Goal: Task Accomplishment & Management: Manage account settings

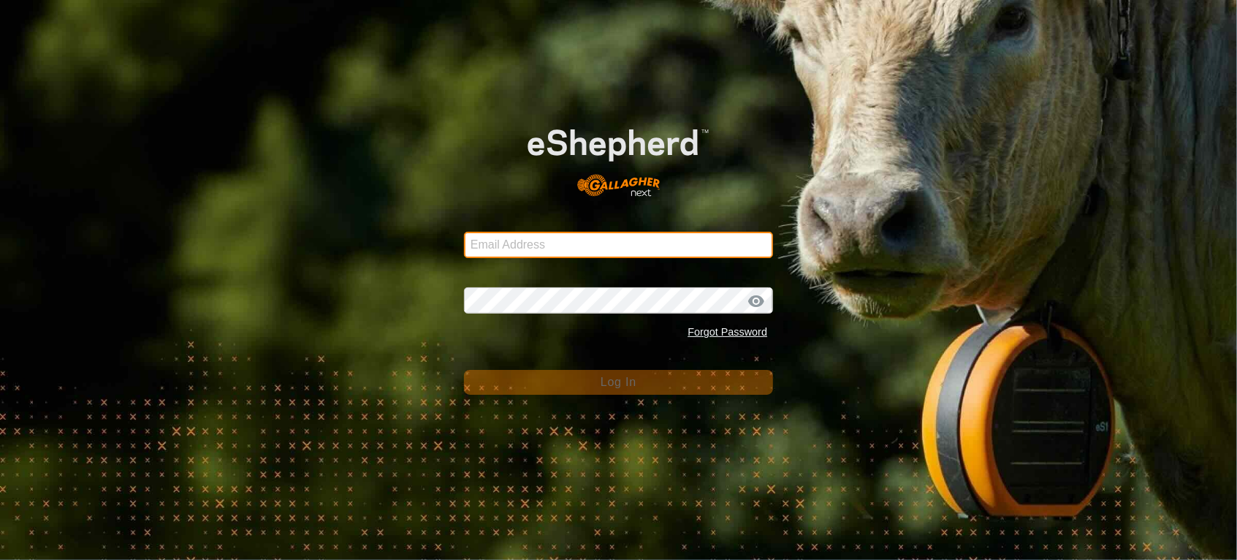
click at [581, 241] on input "Email Address" at bounding box center [618, 245] width 309 height 26
click at [0, 559] on com-1password-button at bounding box center [0, 560] width 0 height 0
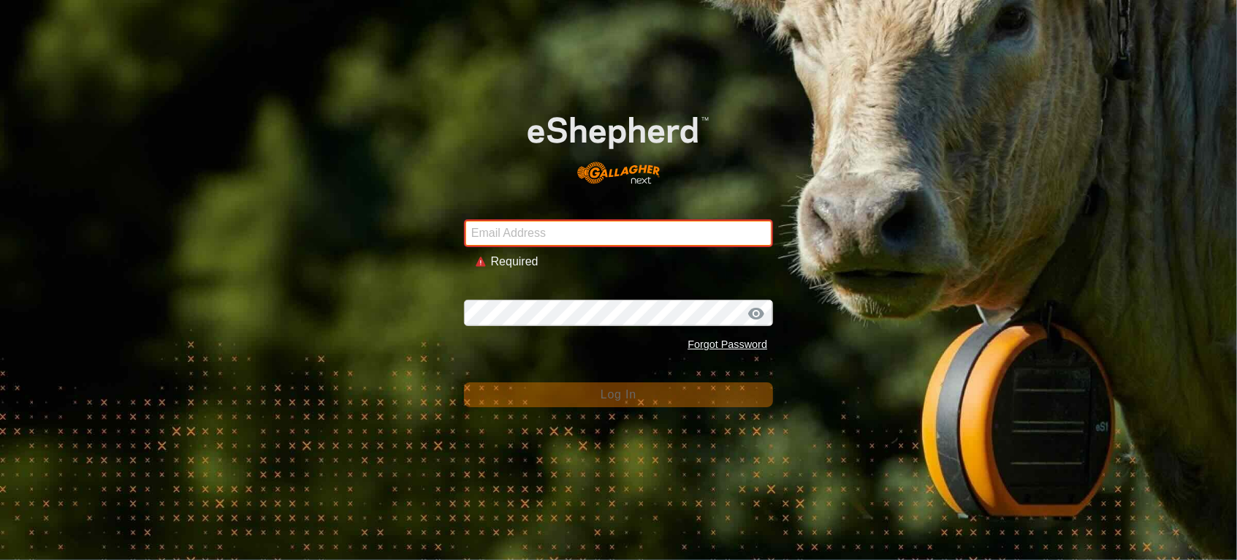
type input "[PERSON_NAME][EMAIL_ADDRESS][DOMAIN_NAME]"
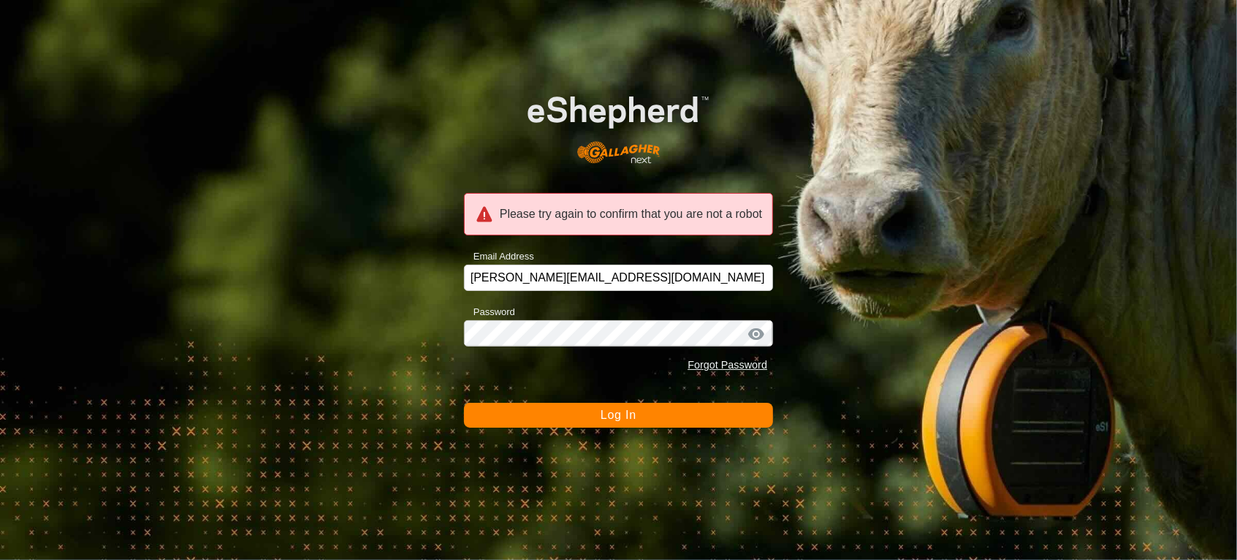
click at [602, 420] on span "Log In" at bounding box center [619, 414] width 36 height 12
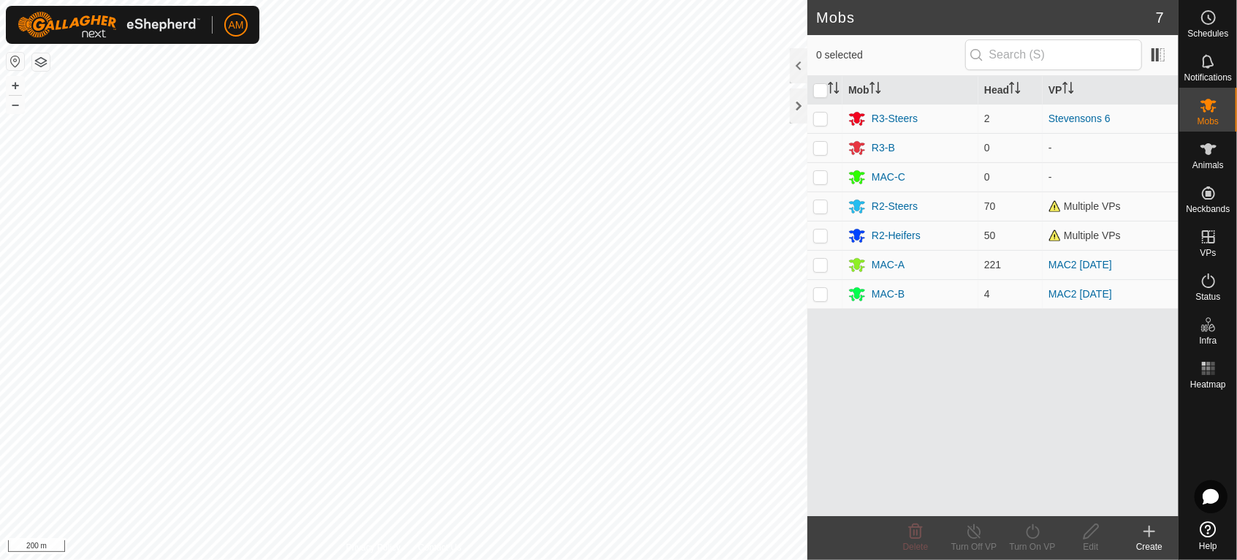
click at [529, 0] on html "AM Schedules Notifications Mobs Animals Neckbands VPs Status Infra Heatmap Help…" at bounding box center [618, 280] width 1237 height 560
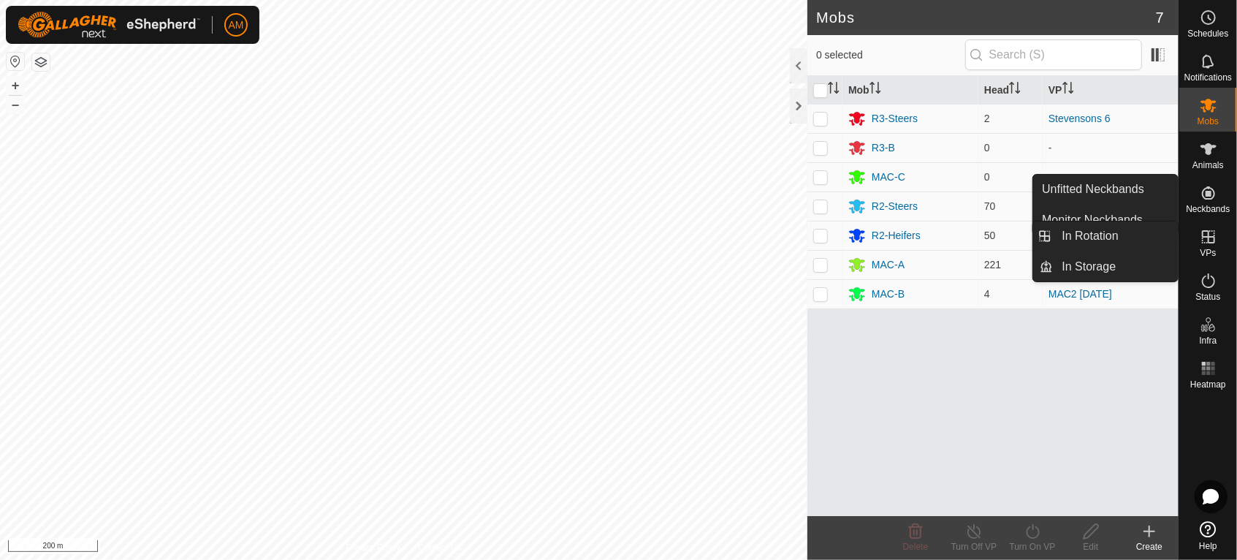
click at [1216, 243] on icon at bounding box center [1209, 237] width 18 height 18
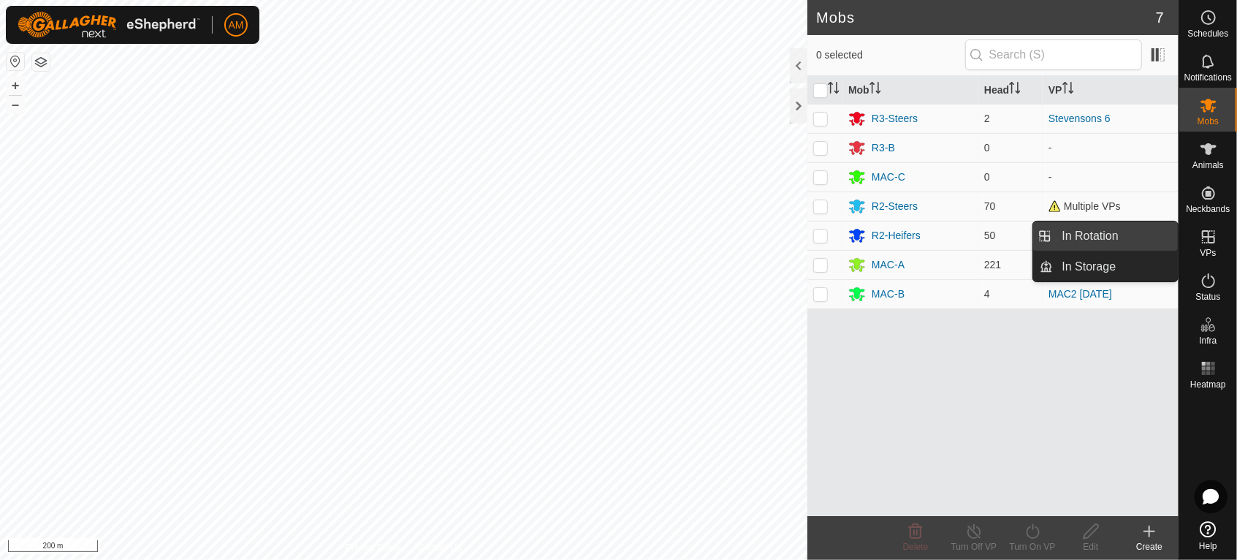
click at [1146, 227] on link "In Rotation" at bounding box center [1116, 235] width 125 height 29
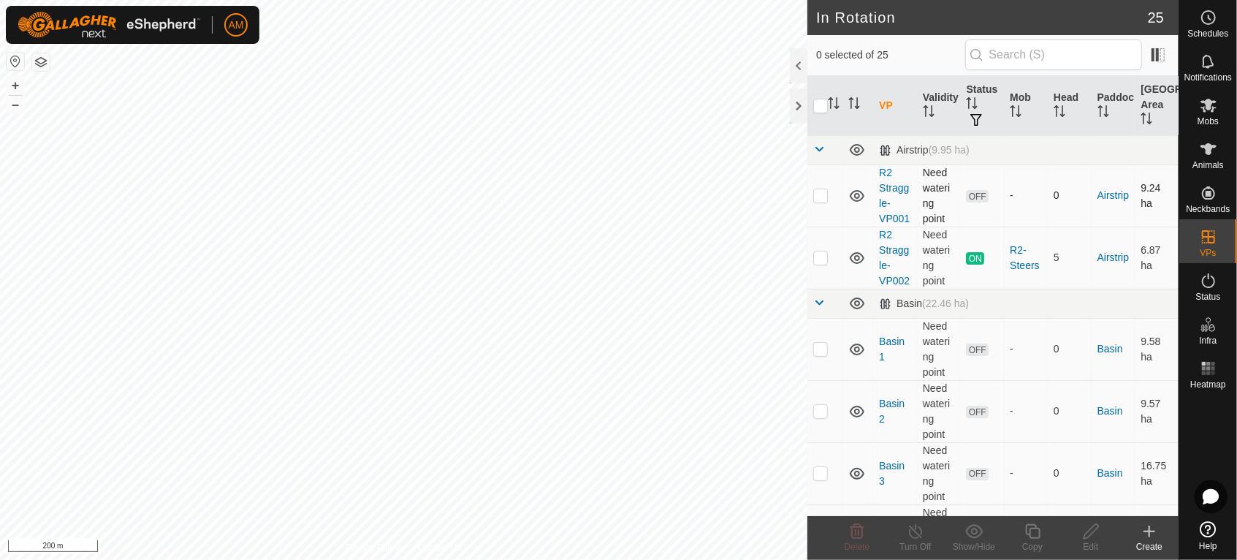
click at [819, 201] on p-checkbox at bounding box center [820, 195] width 15 height 12
click at [861, 544] on span "Delete" at bounding box center [858, 546] width 26 height 10
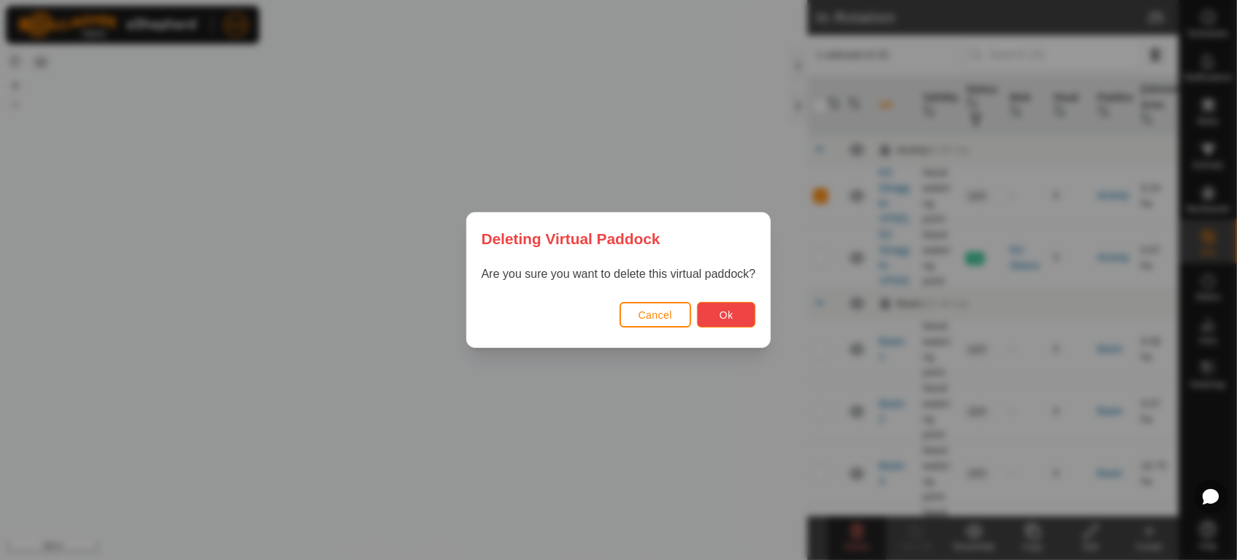
click at [739, 316] on button "Ok" at bounding box center [726, 315] width 58 height 26
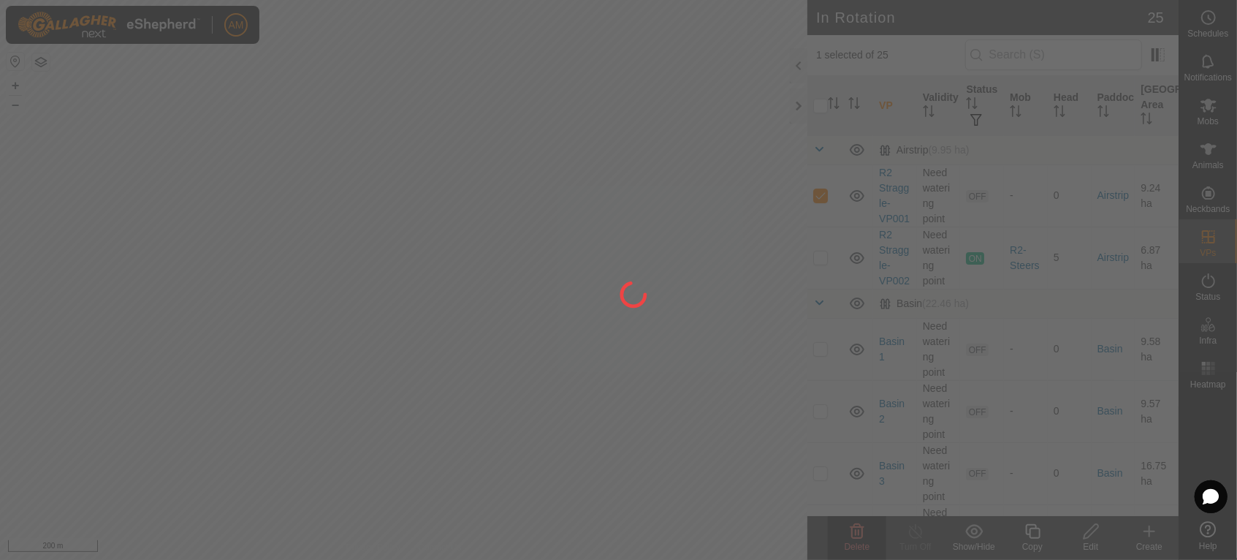
checkbox input "false"
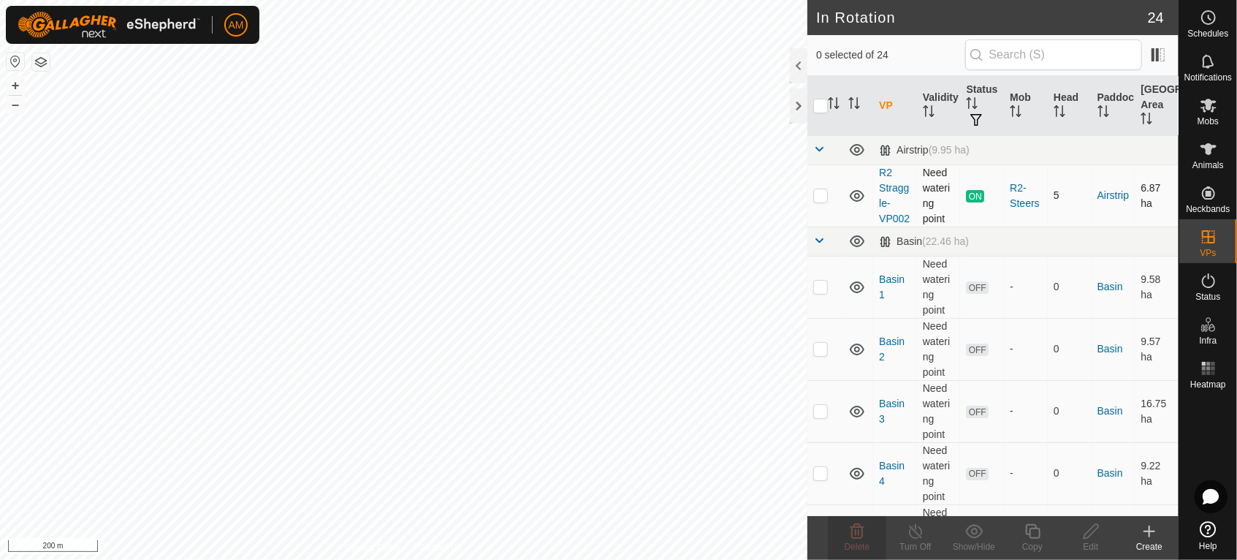
drag, startPoint x: 830, startPoint y: 209, endPoint x: 829, endPoint y: 197, distance: 11.7
click at [829, 208] on td at bounding box center [824, 195] width 35 height 62
checkbox input "true"
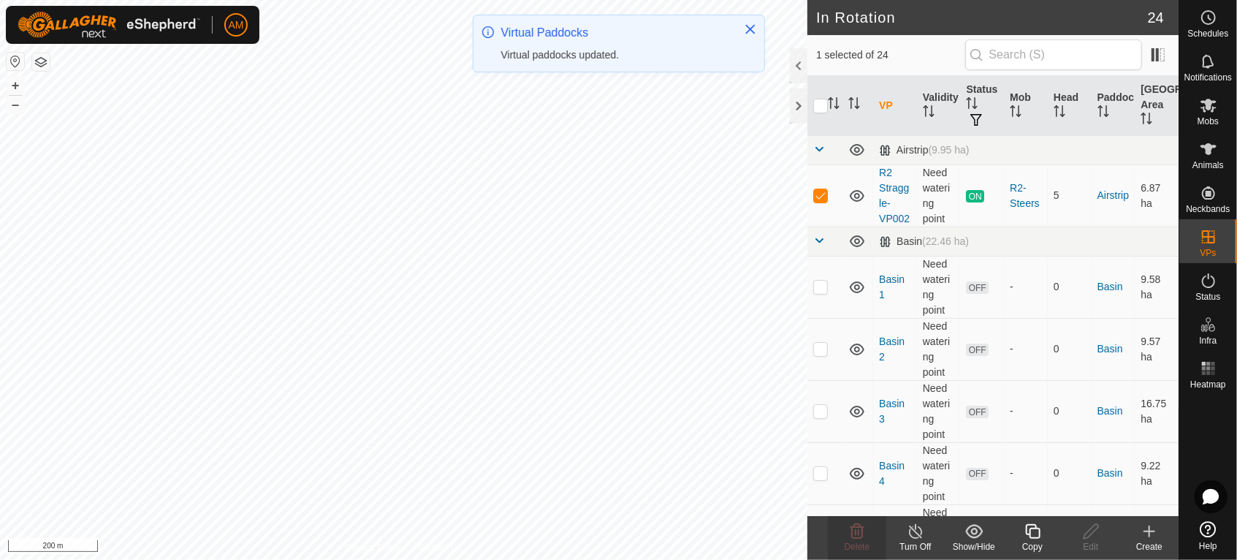
click at [1020, 530] on copy-svg-icon at bounding box center [1032, 531] width 58 height 18
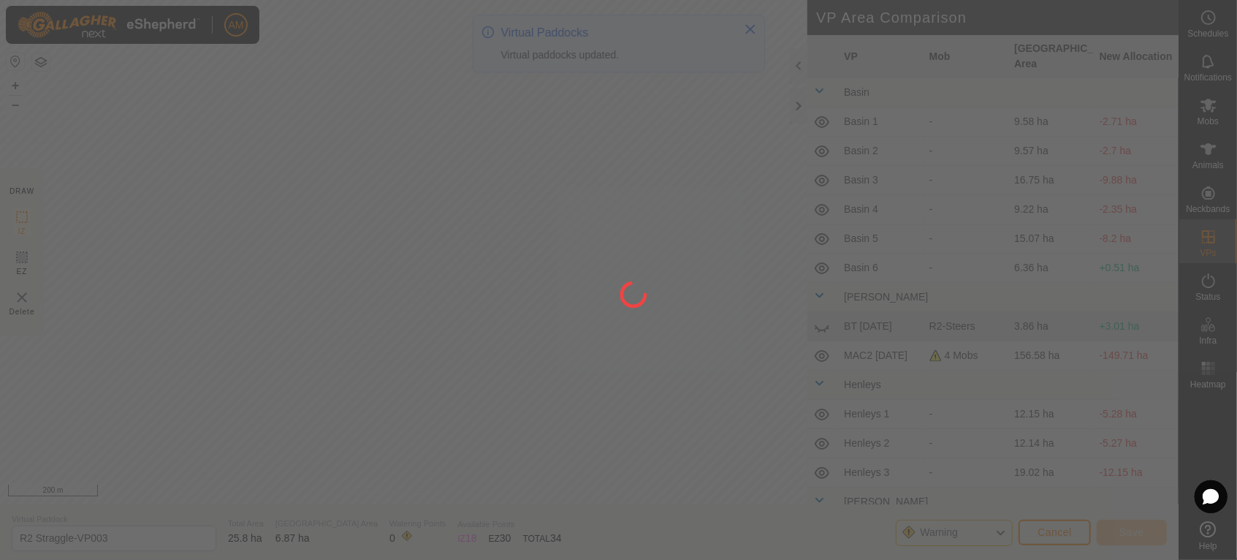
drag, startPoint x: 582, startPoint y: 433, endPoint x: 555, endPoint y: 294, distance: 142.3
click at [555, 294] on div at bounding box center [618, 280] width 1237 height 560
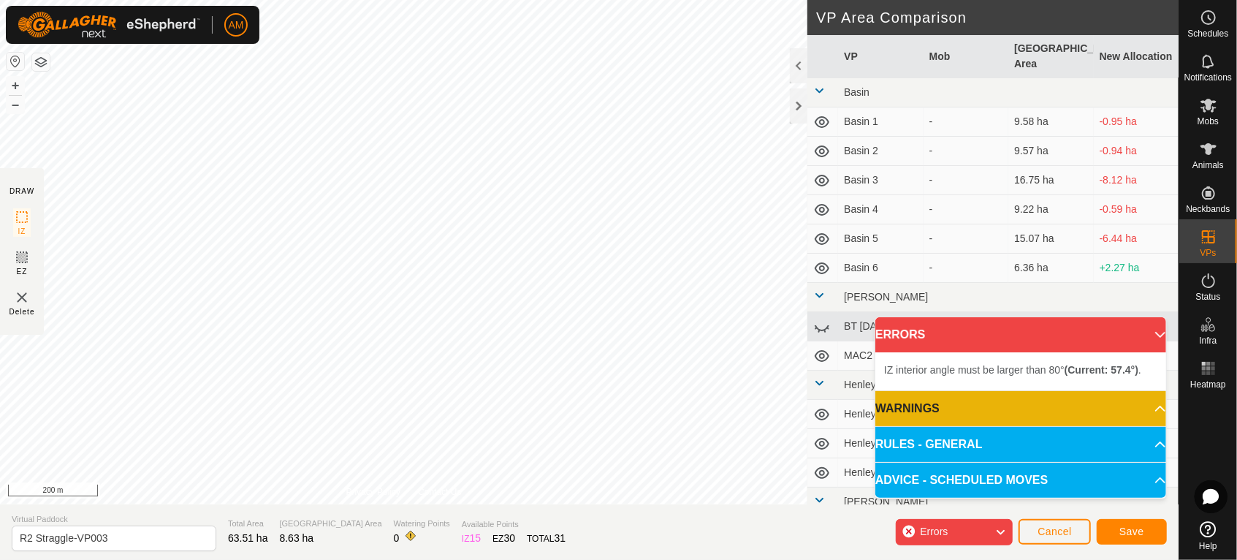
click at [628, 0] on html "AM Schedules Notifications Mobs Animals Neckbands VPs Status Infra Heatmap Help…" at bounding box center [618, 280] width 1237 height 560
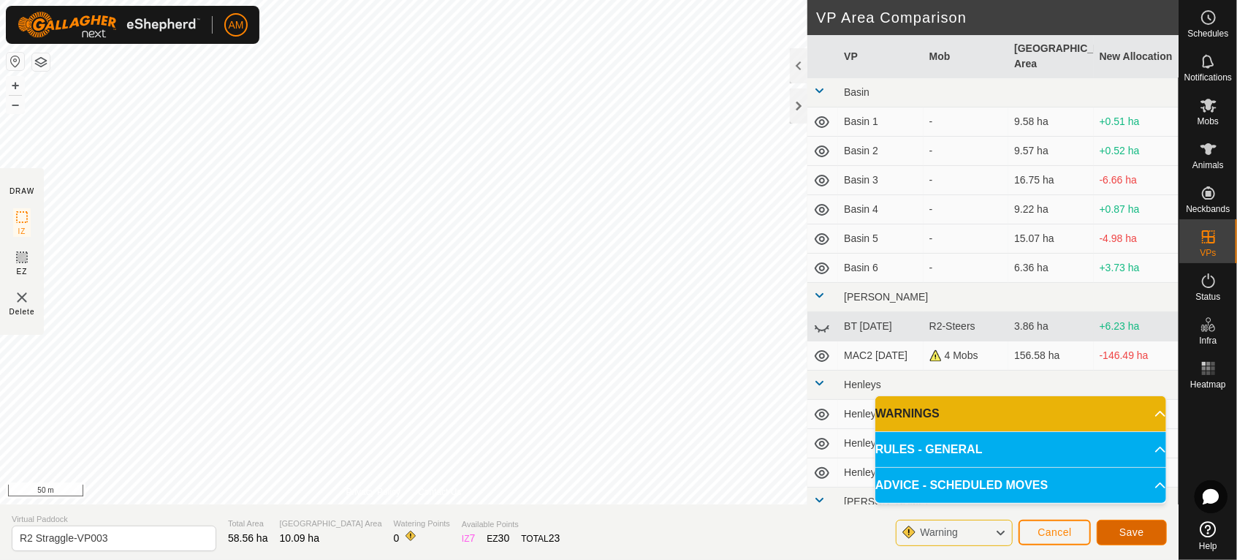
click at [1122, 522] on button "Save" at bounding box center [1132, 533] width 70 height 26
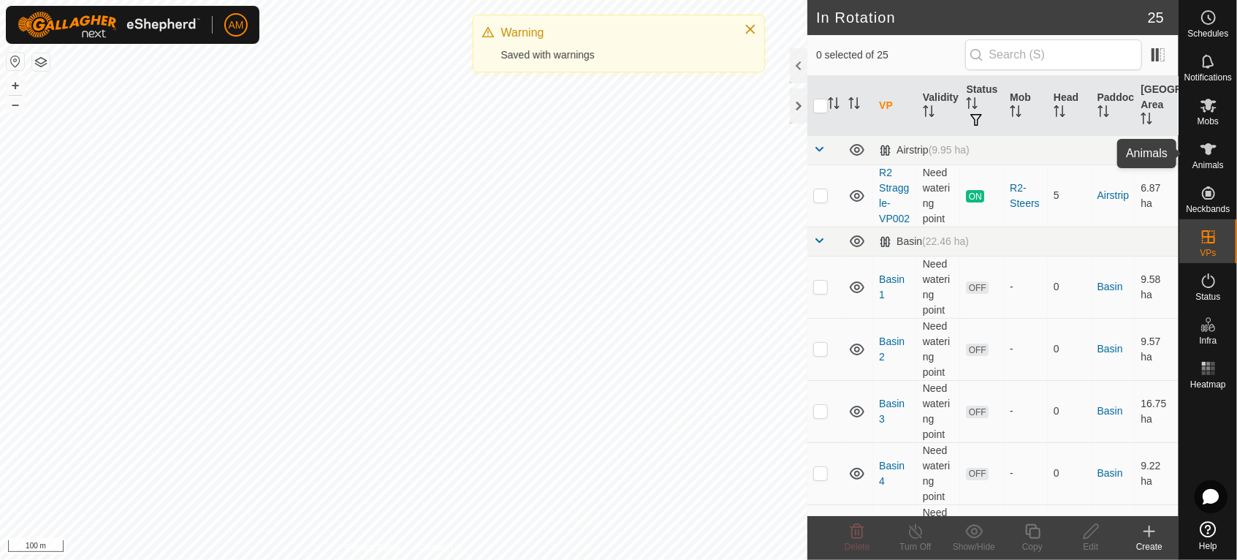
click at [1216, 153] on icon at bounding box center [1209, 149] width 18 height 18
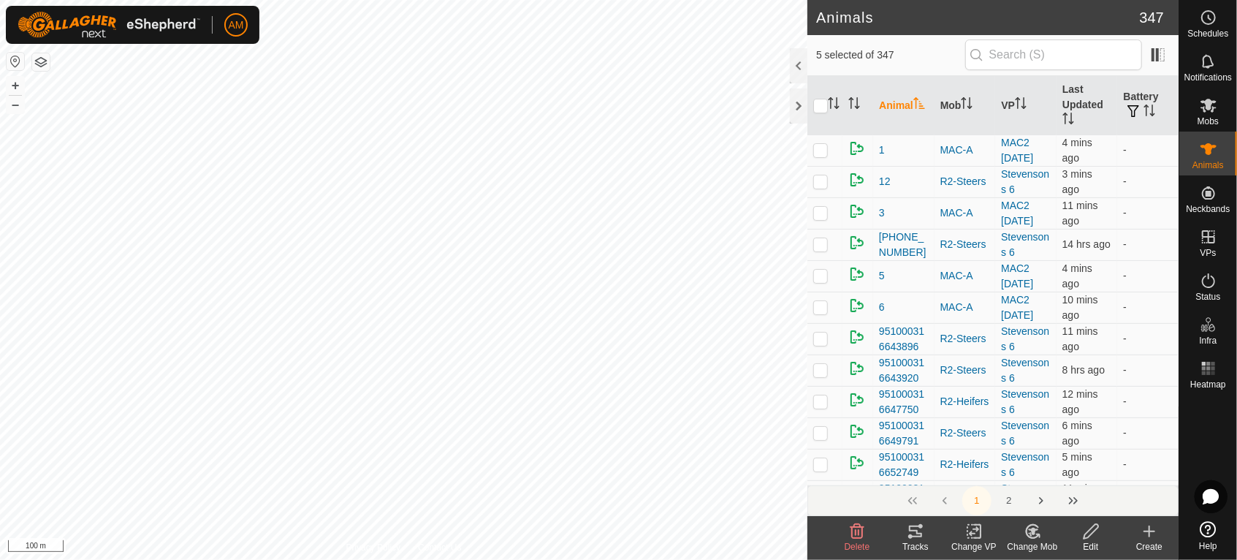
checkbox input "true"
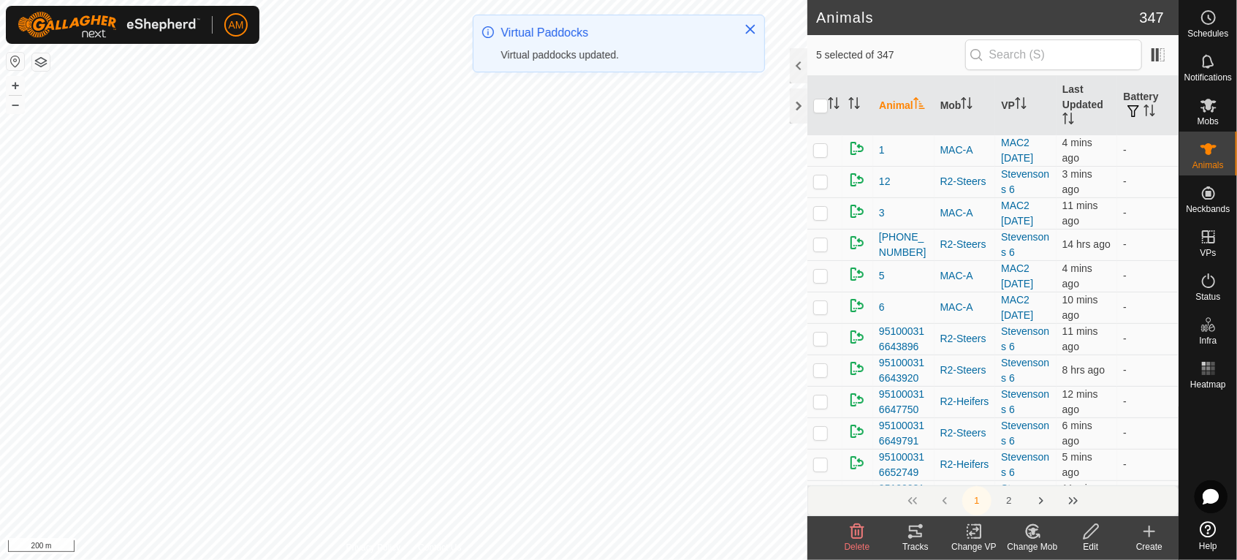
click at [973, 535] on icon at bounding box center [974, 531] width 18 height 18
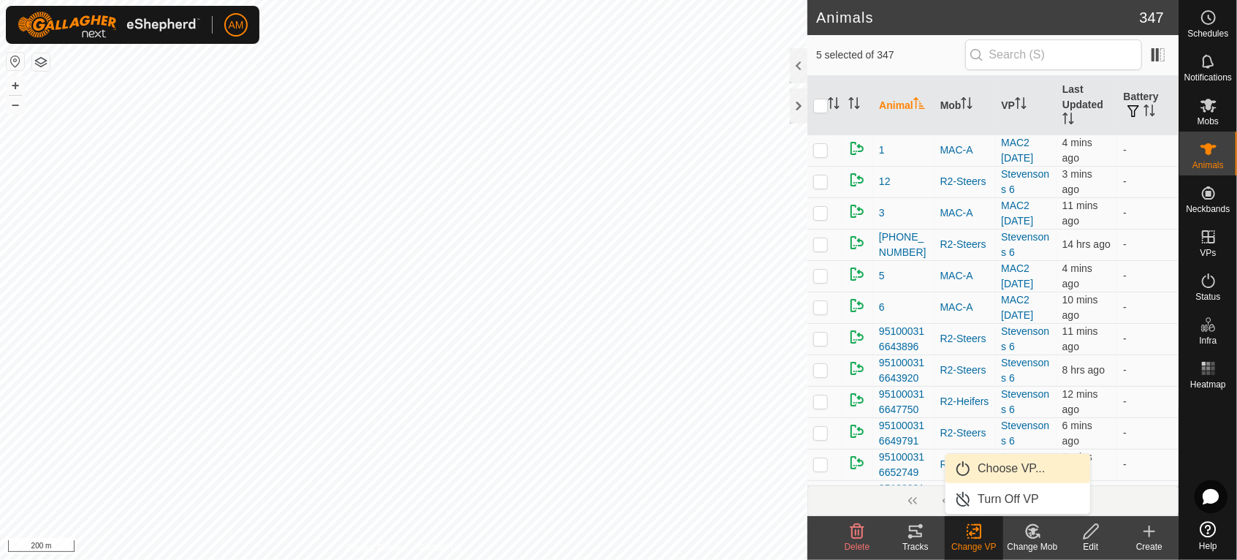
click at [979, 473] on link "Choose VP..." at bounding box center [1018, 468] width 145 height 29
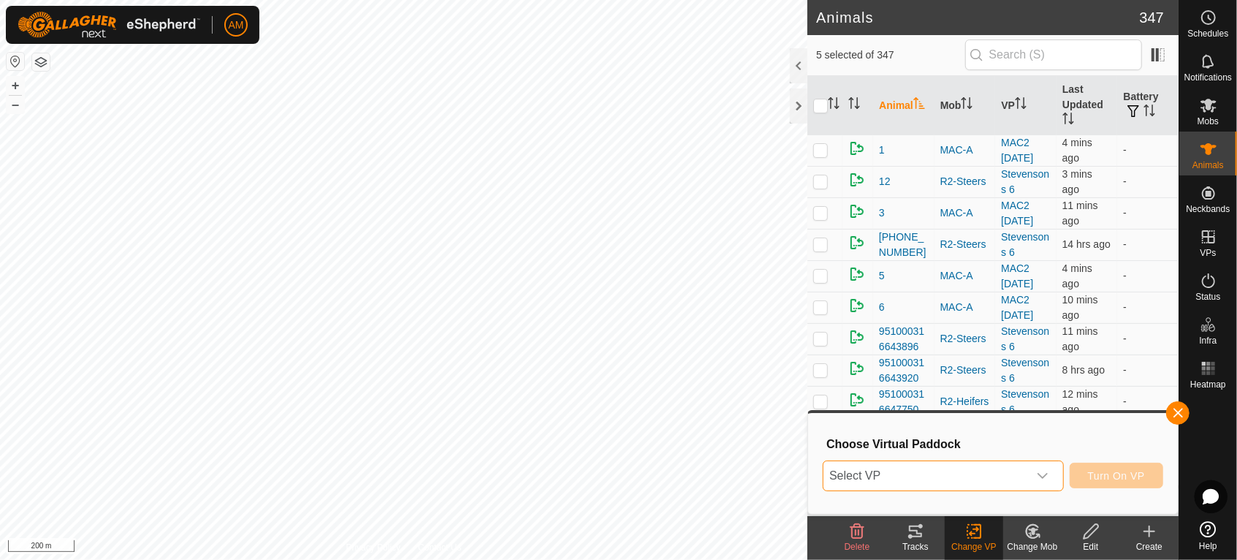
click at [926, 467] on span "Select VP" at bounding box center [925, 475] width 205 height 29
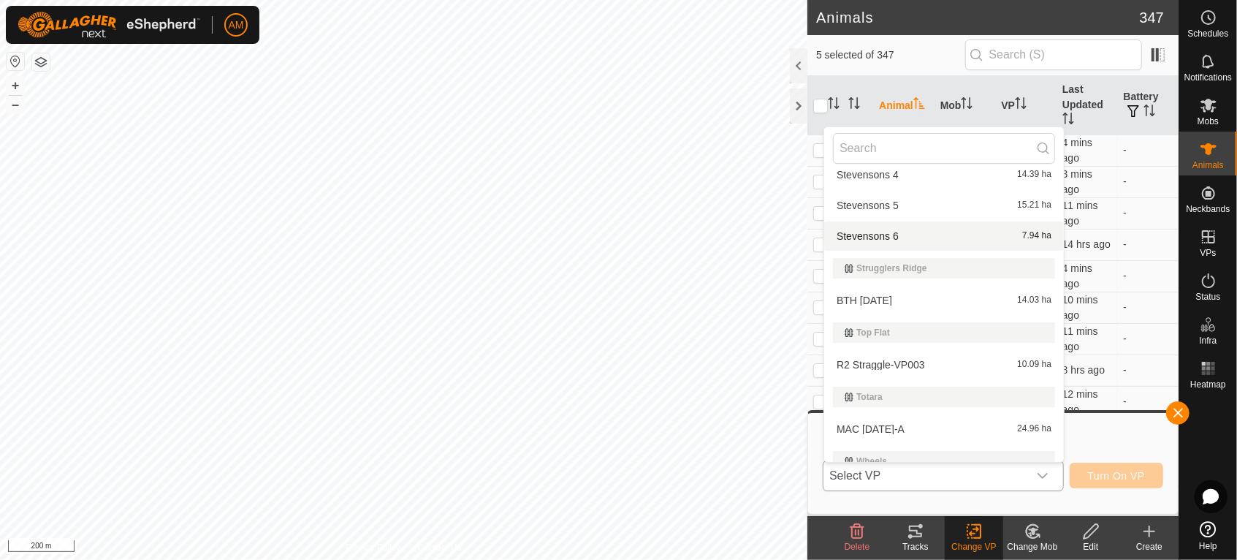
scroll to position [731, 0]
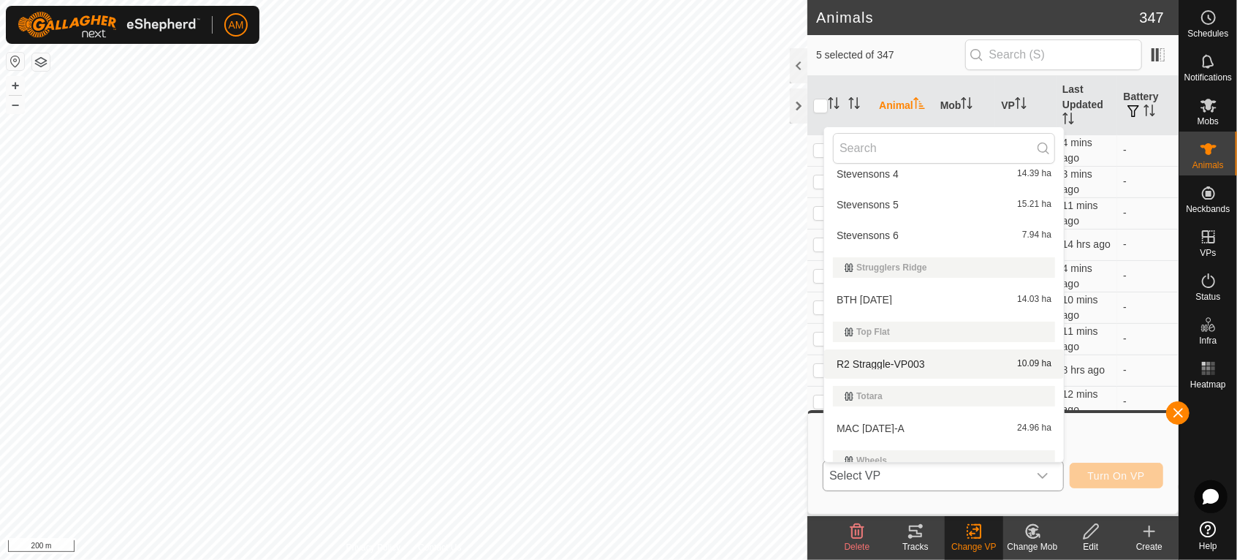
click at [889, 359] on li "R2 Straggle-VP003 10.09 ha" at bounding box center [944, 363] width 240 height 29
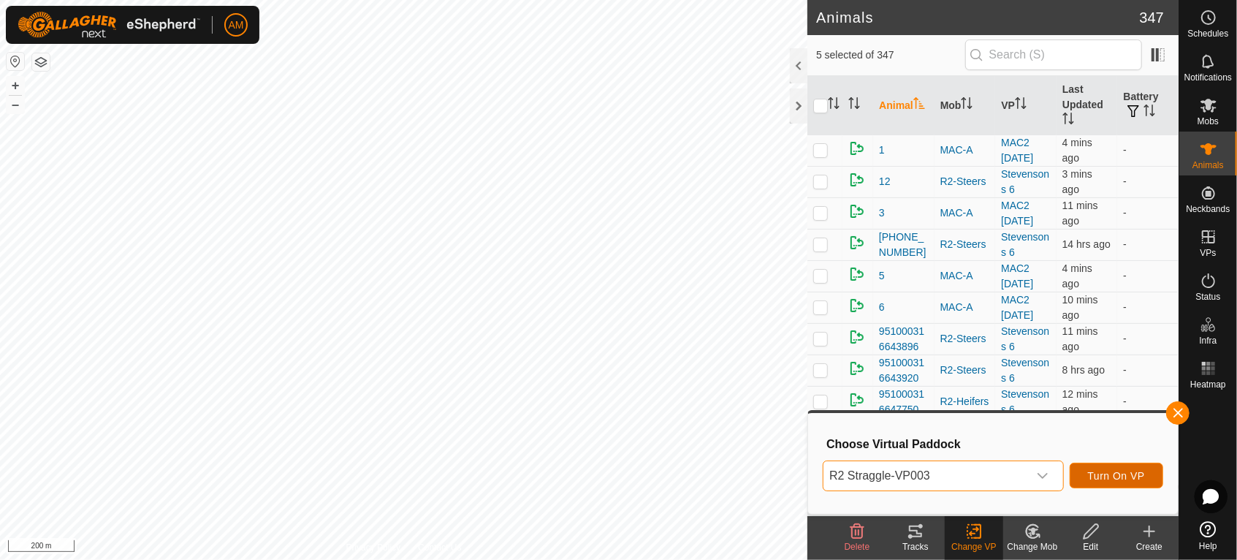
click at [1114, 468] on button "Turn On VP" at bounding box center [1117, 476] width 94 height 26
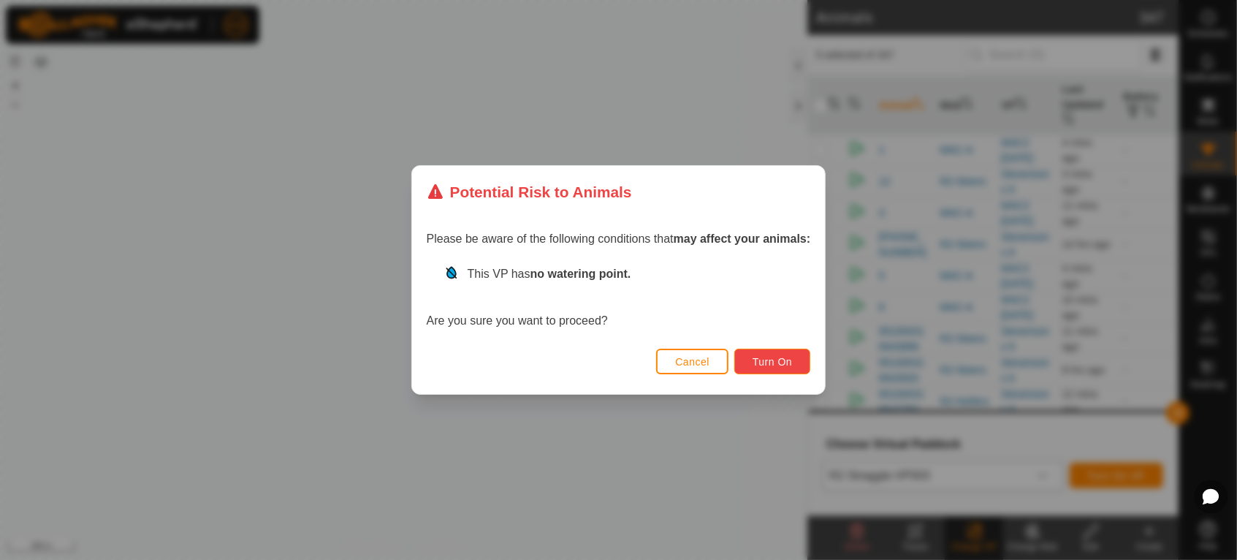
click at [786, 363] on span "Turn On" at bounding box center [772, 362] width 39 height 12
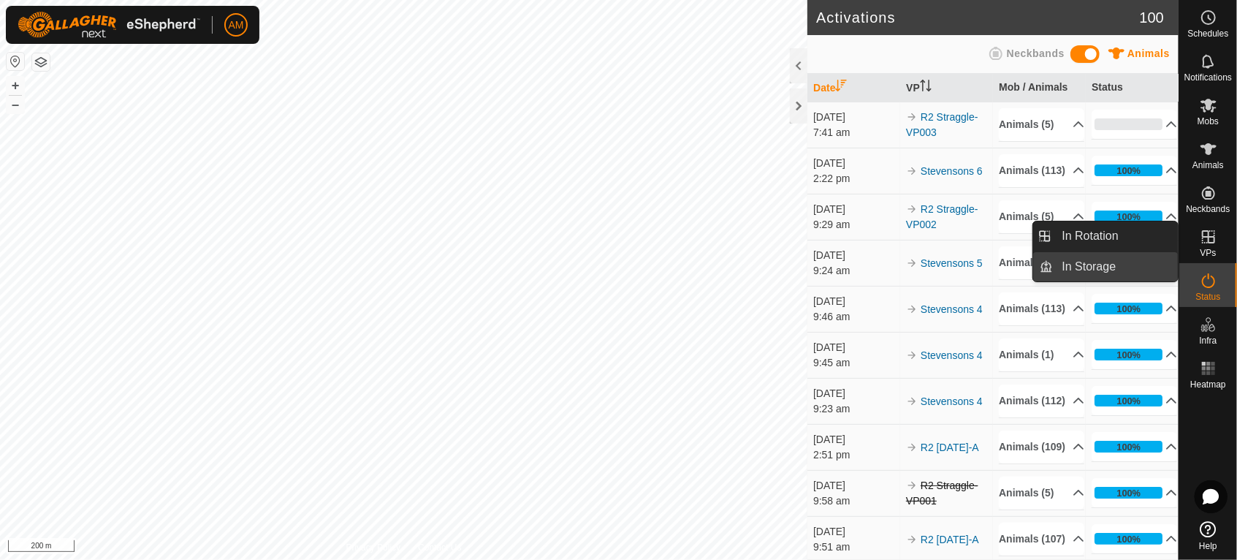
click at [1138, 252] on link "In Storage" at bounding box center [1116, 266] width 125 height 29
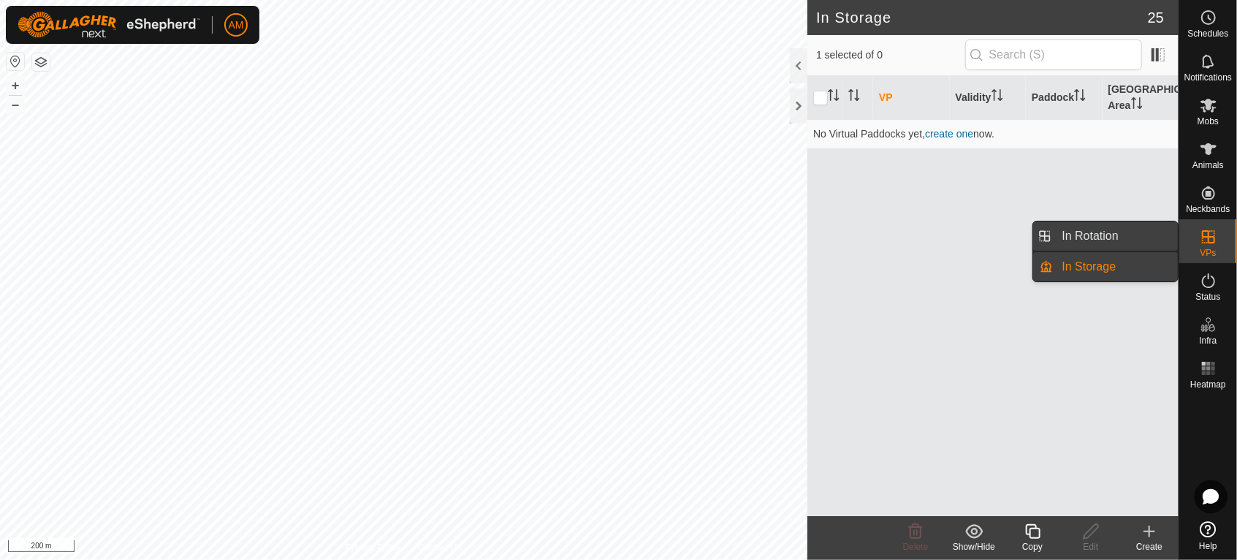
click at [1130, 236] on link "In Rotation" at bounding box center [1116, 235] width 125 height 29
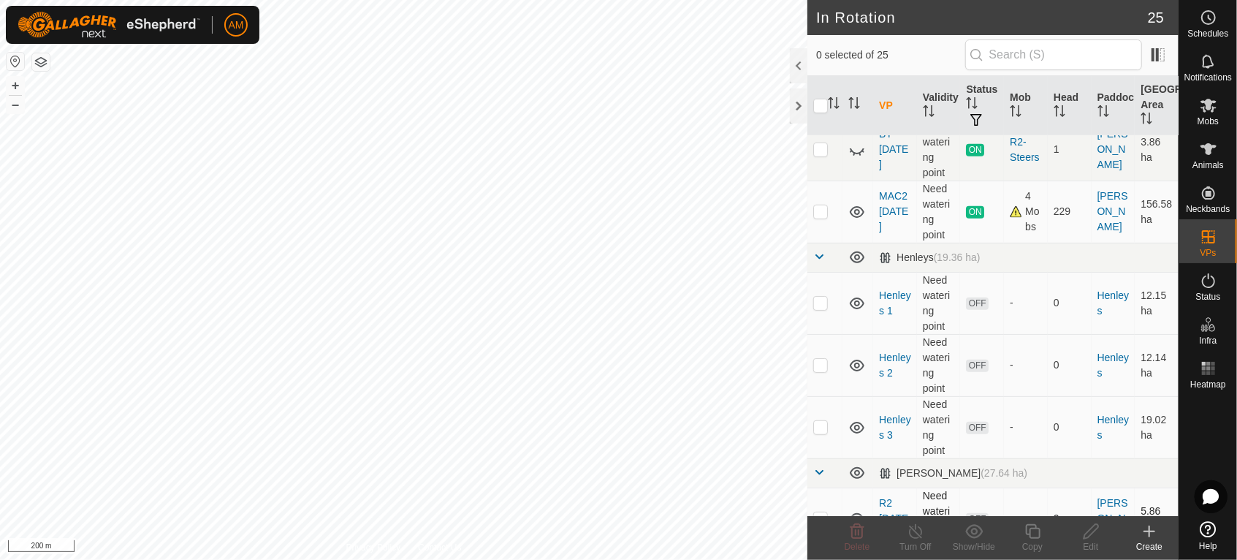
scroll to position [487, 0]
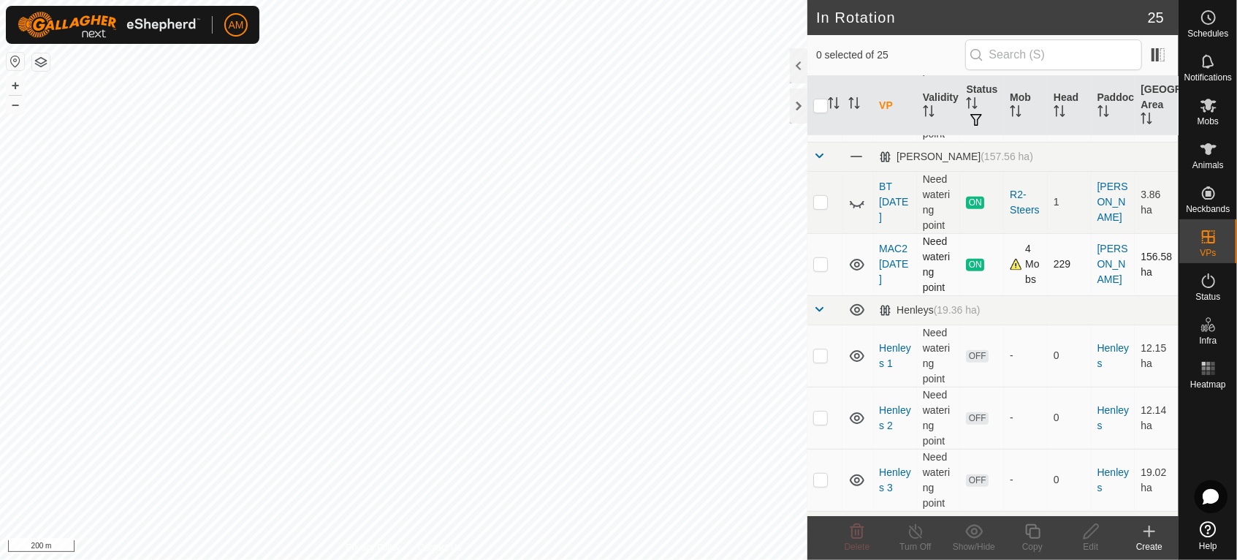
click at [823, 270] on p-checkbox at bounding box center [820, 264] width 15 height 12
checkbox input "true"
click at [1029, 533] on icon at bounding box center [1032, 531] width 15 height 15
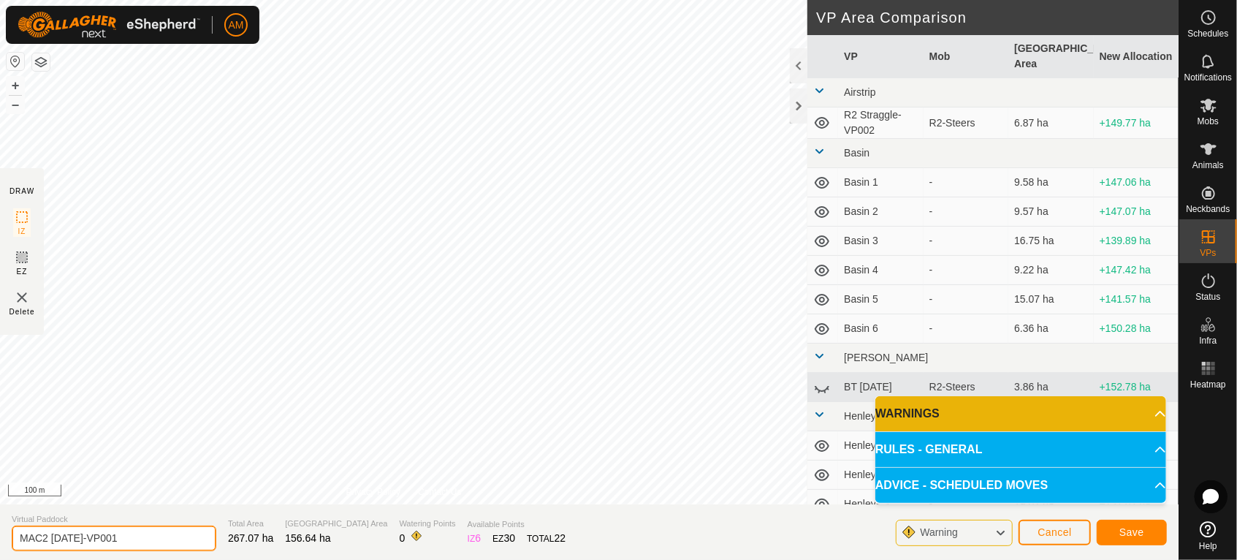
click at [158, 536] on input "MAC2 [DATE]-VP001" at bounding box center [114, 538] width 205 height 26
drag, startPoint x: 54, startPoint y: 533, endPoint x: 275, endPoint y: 534, distance: 221.4
click at [275, 534] on section "Virtual Paddock MAC2 [DATE]-VP001 Total Area 267.07 ha Grazing Area 156.64 ha W…" at bounding box center [589, 532] width 1179 height 56
type input "MAC2 [DATE]"
click at [1127, 530] on span "Save" at bounding box center [1131, 532] width 25 height 12
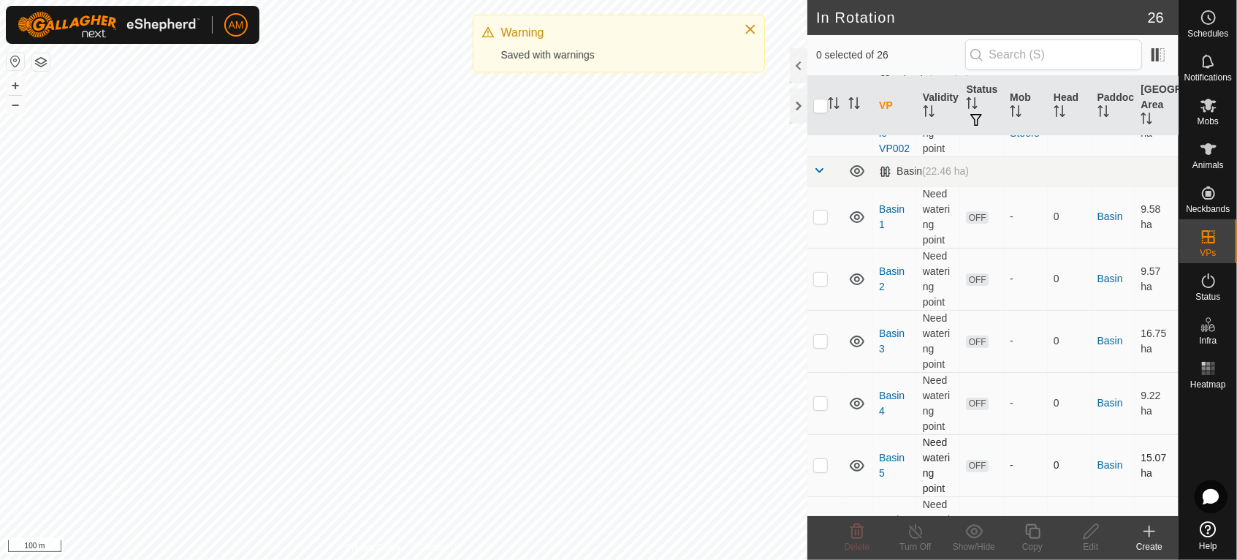
scroll to position [243, 0]
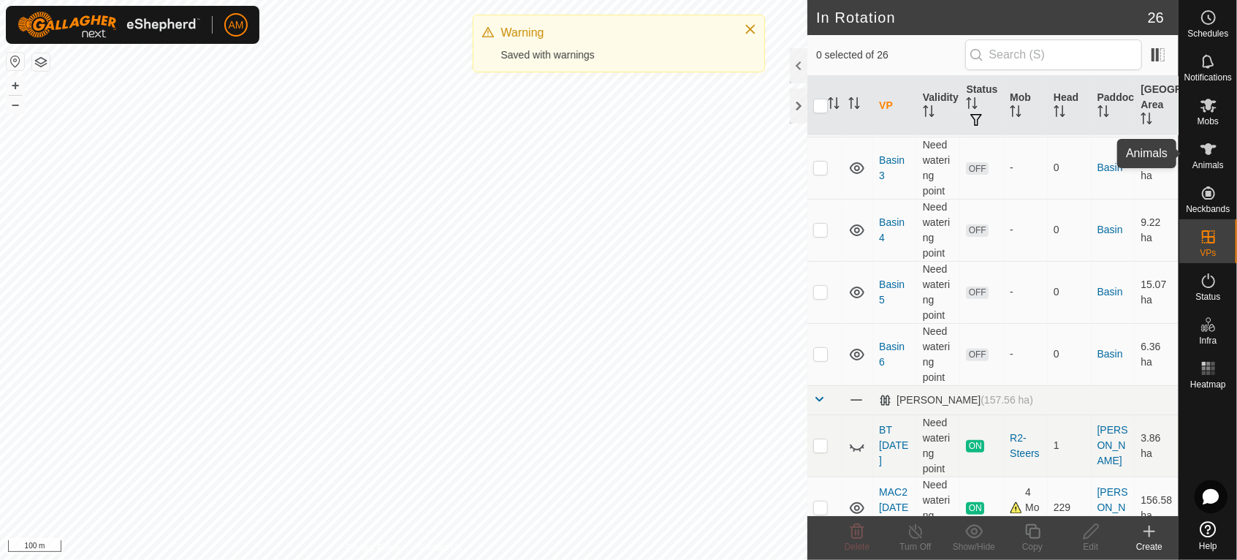
click at [1210, 165] on span "Animals" at bounding box center [1207, 165] width 31 height 9
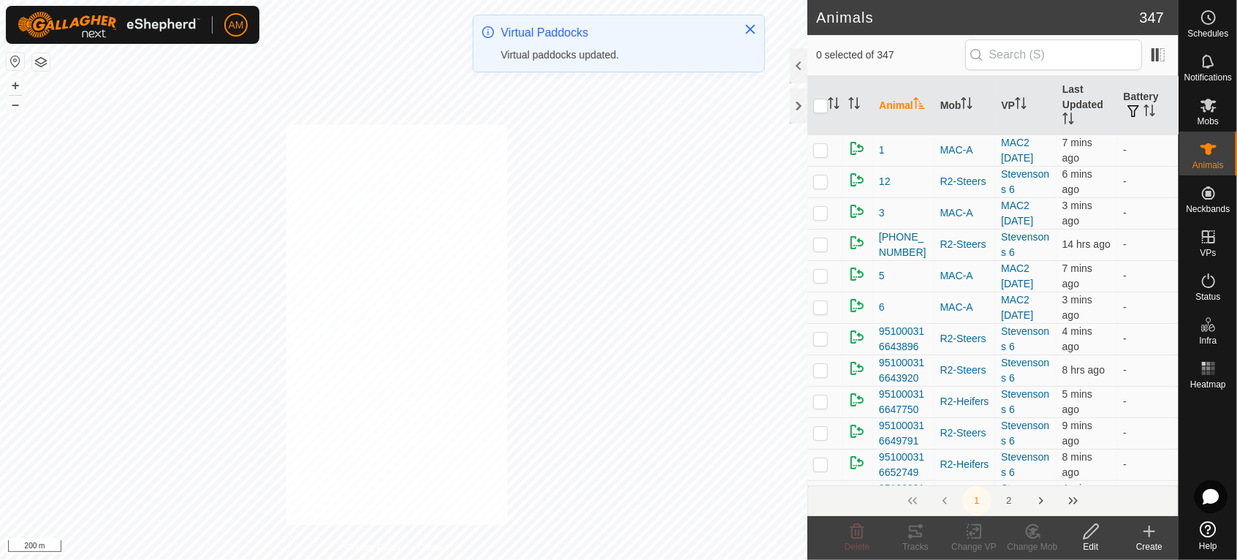
checkbox input "true"
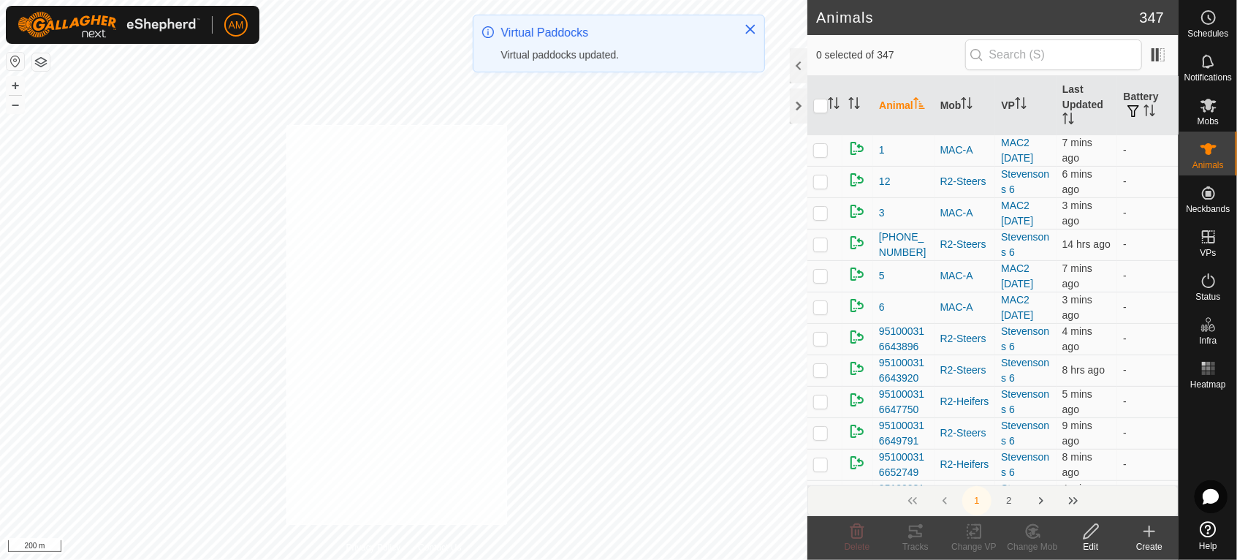
checkbox input "true"
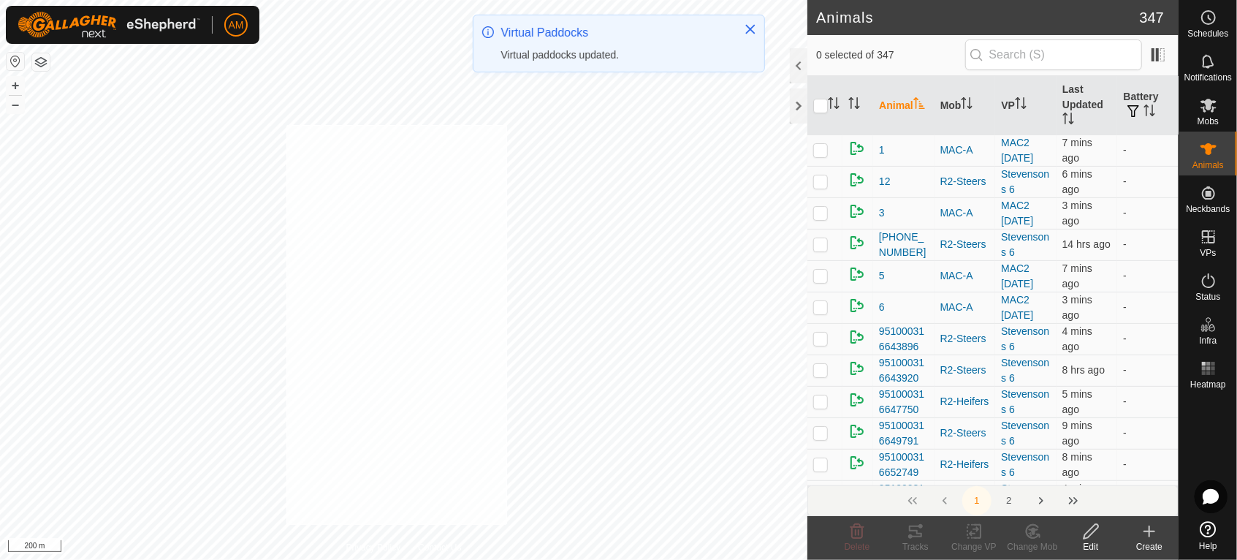
checkbox input "true"
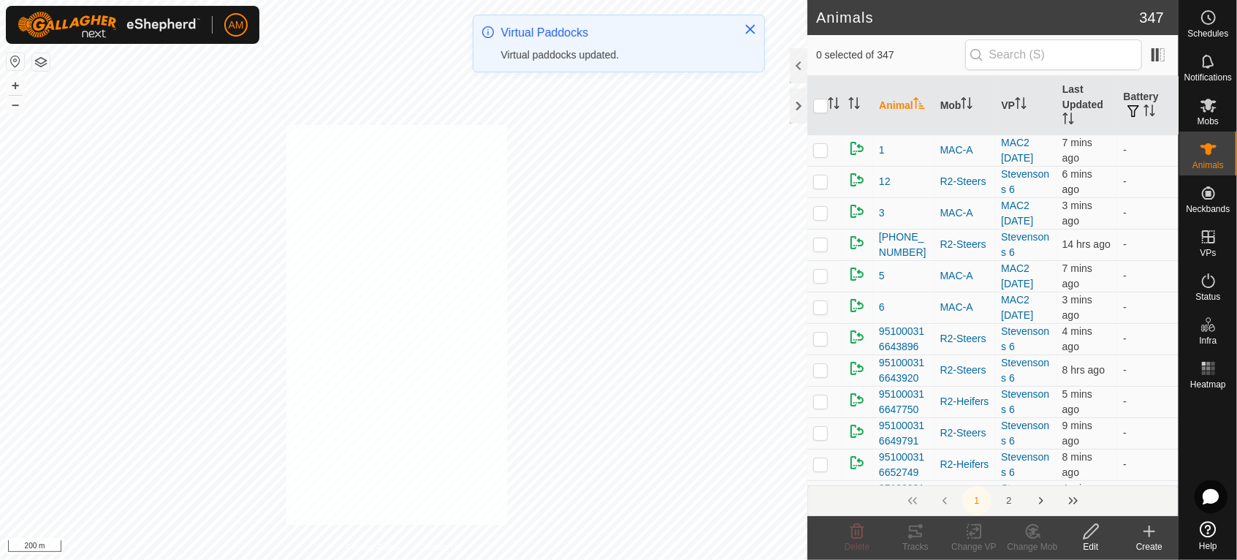
checkbox input "true"
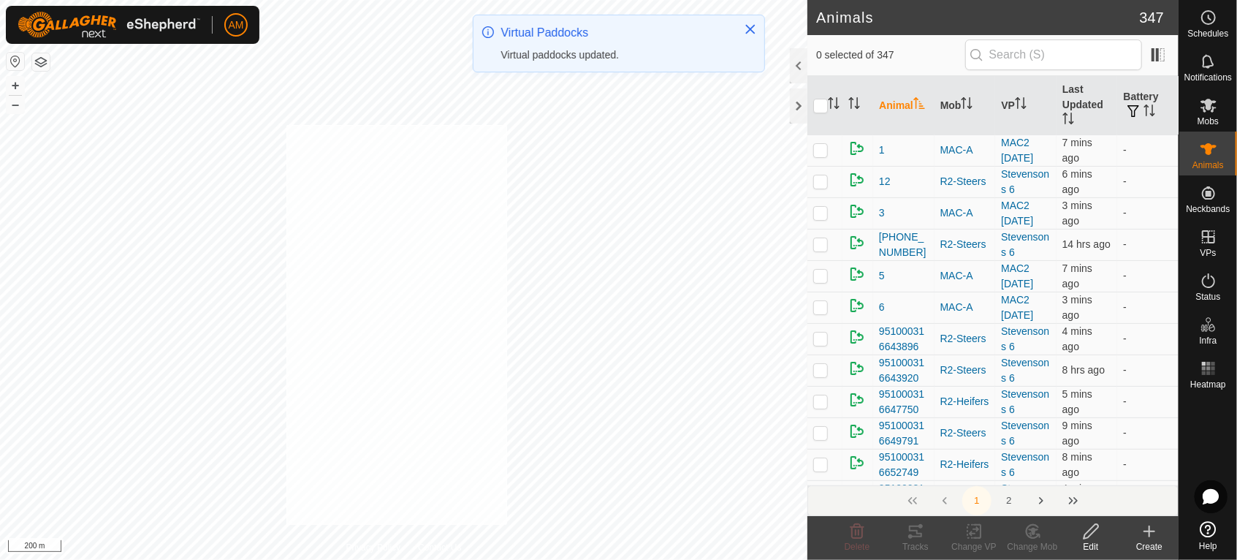
checkbox input "true"
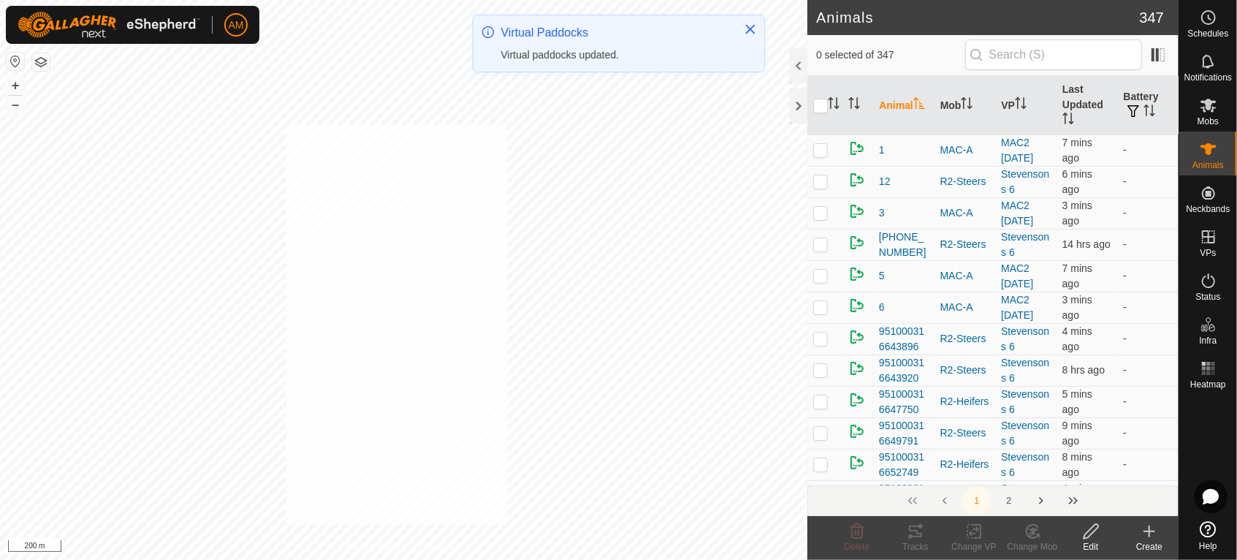
checkbox input "true"
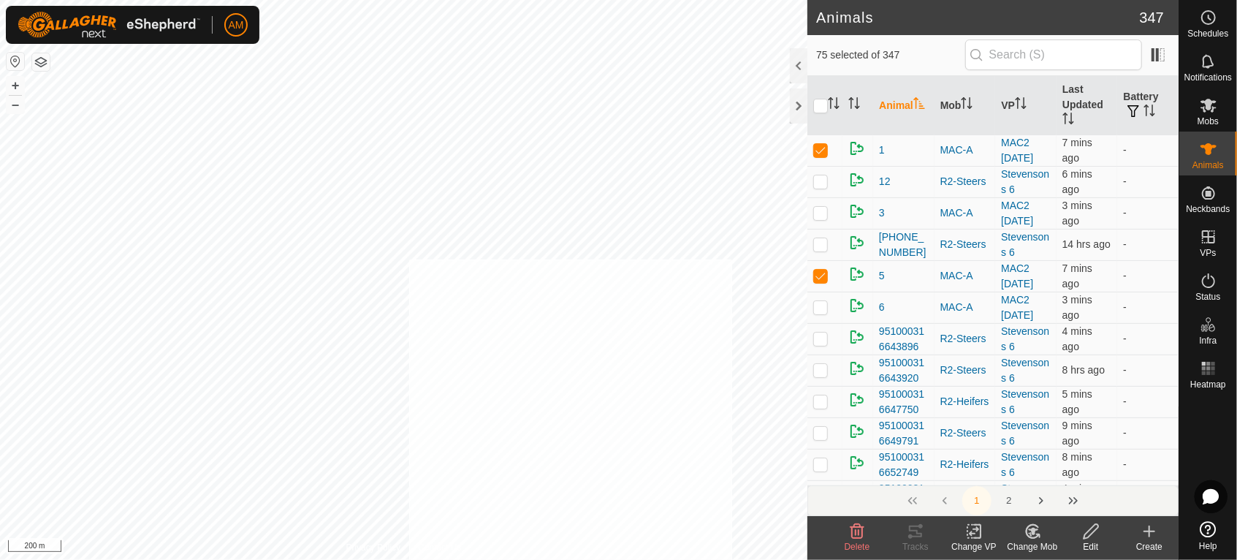
click at [733, 559] on html "AM Schedules Notifications Mobs Animals Neckbands VPs Status Infra Heatmap Help…" at bounding box center [618, 280] width 1237 height 560
checkbox input "true"
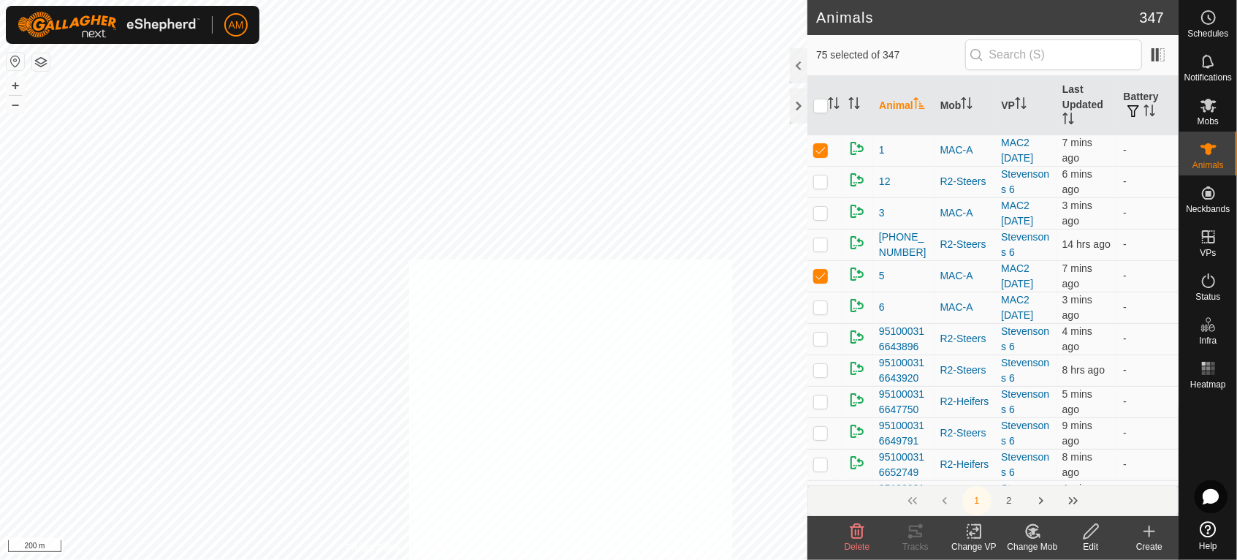
checkbox input "true"
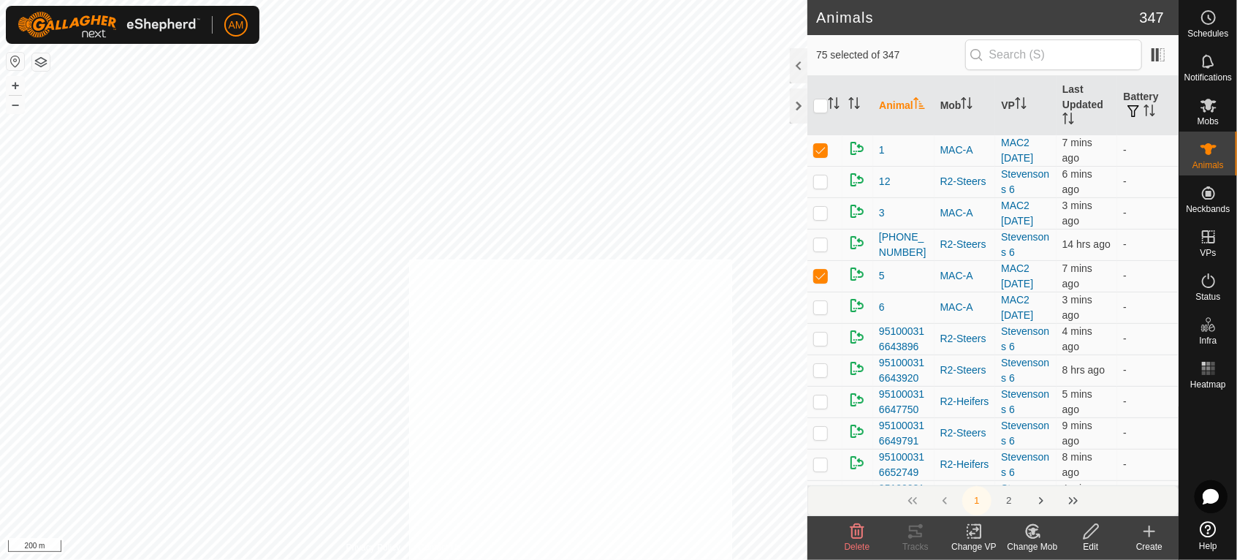
checkbox input "true"
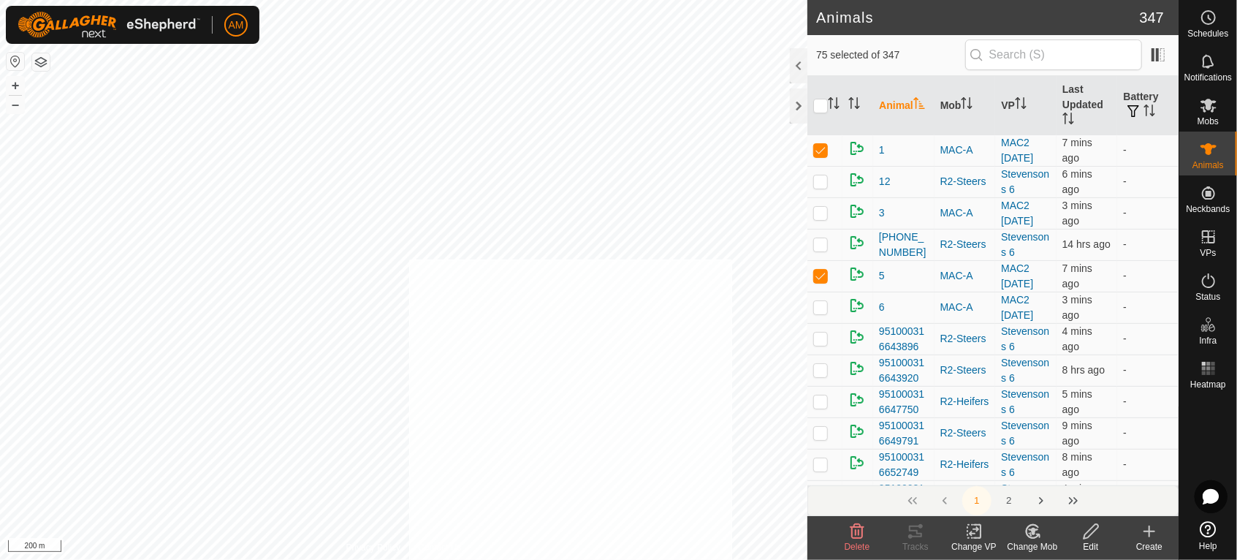
checkbox input "true"
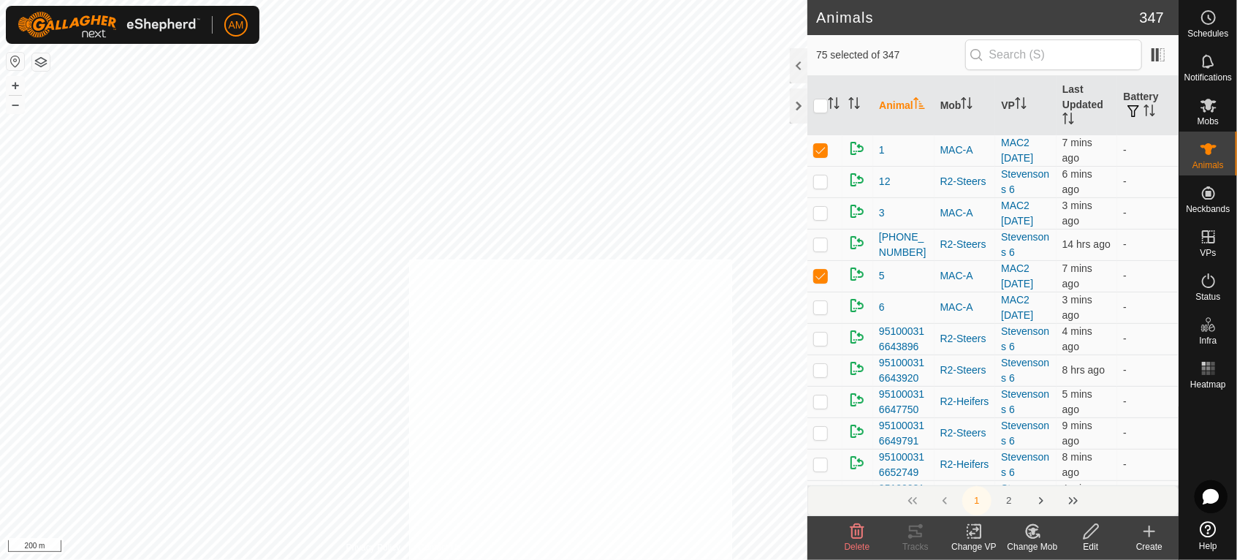
checkbox input "true"
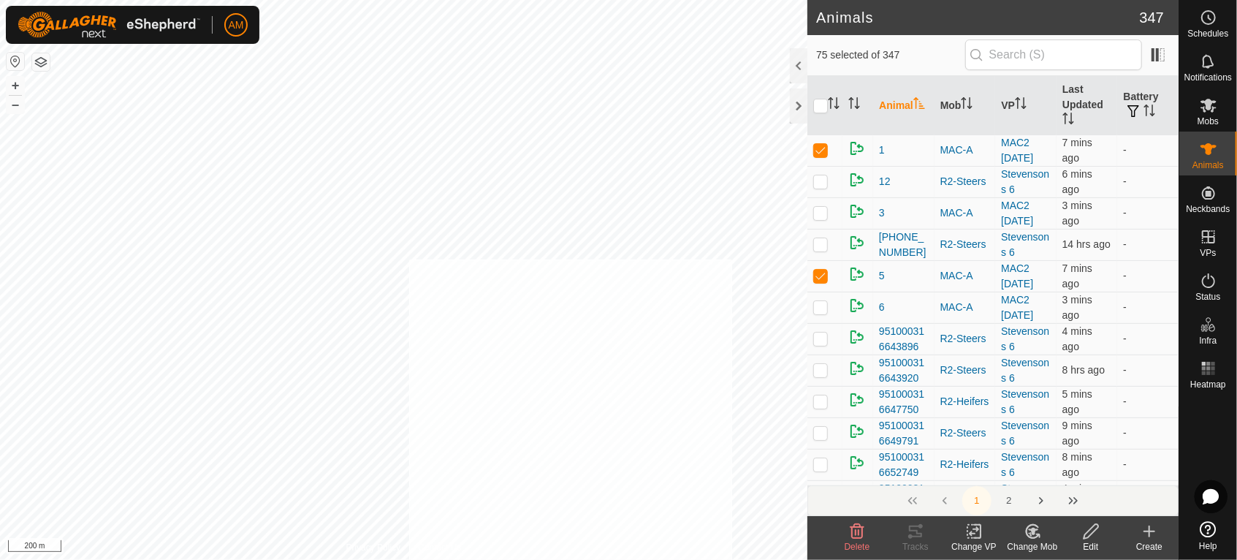
checkbox input "true"
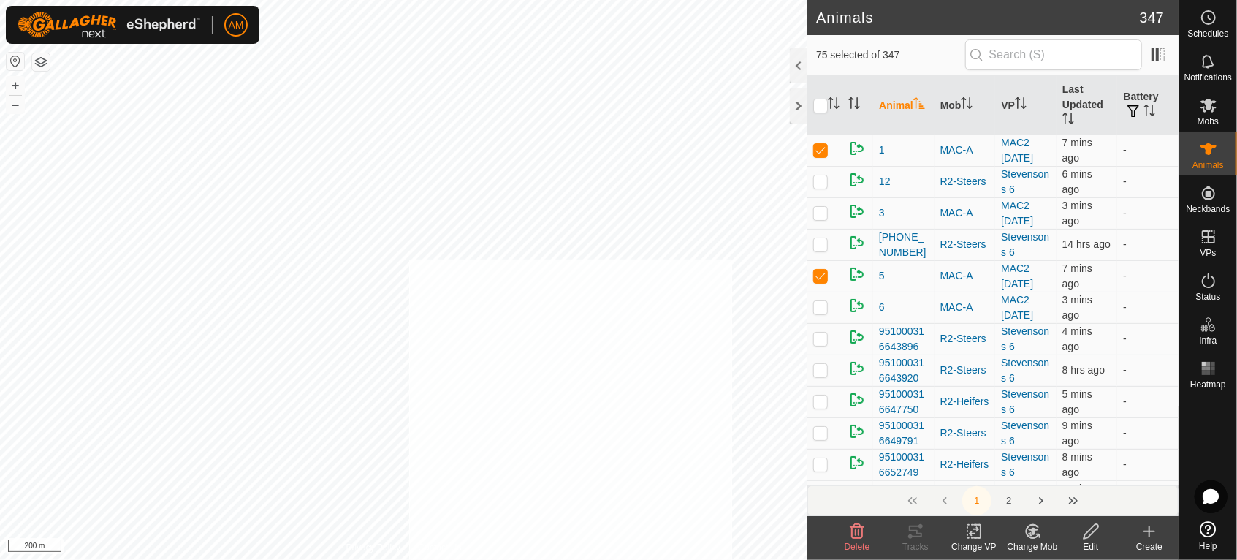
checkbox input "true"
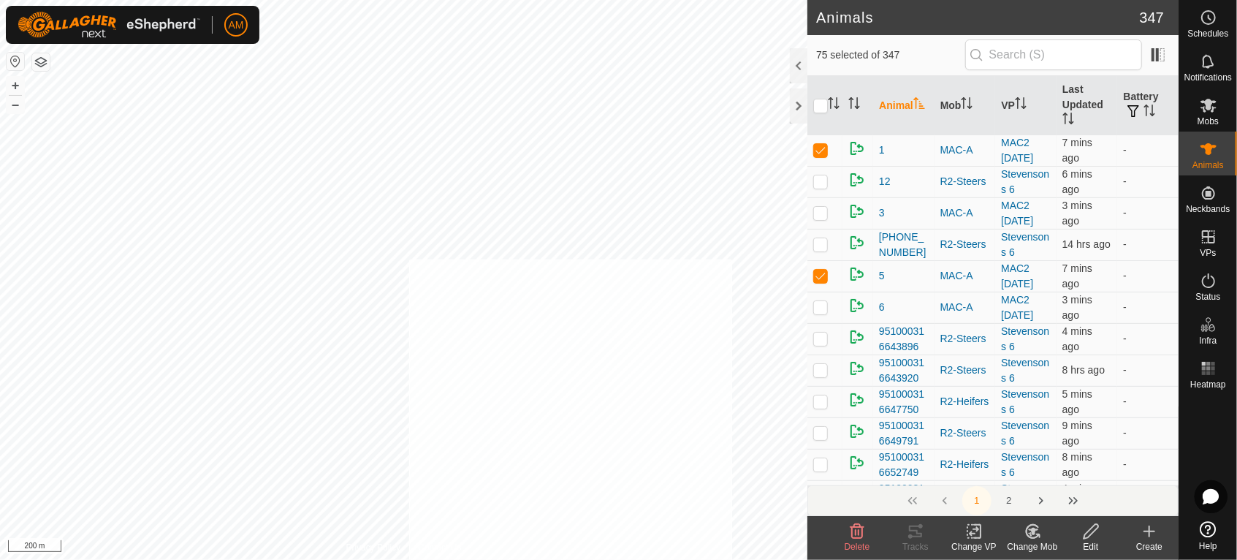
checkbox input "true"
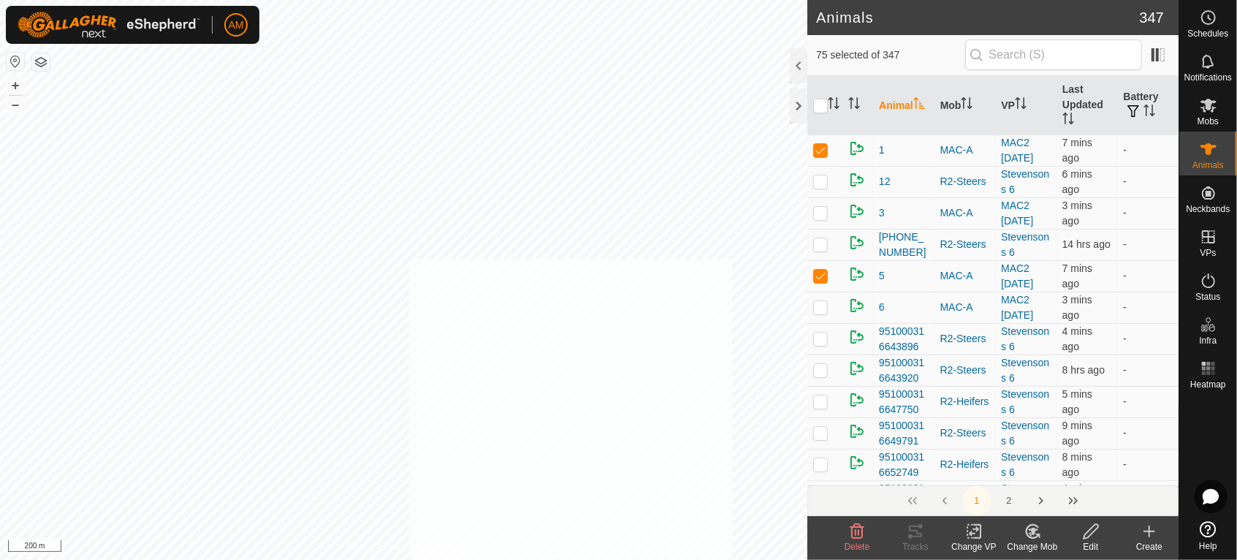
checkbox input "true"
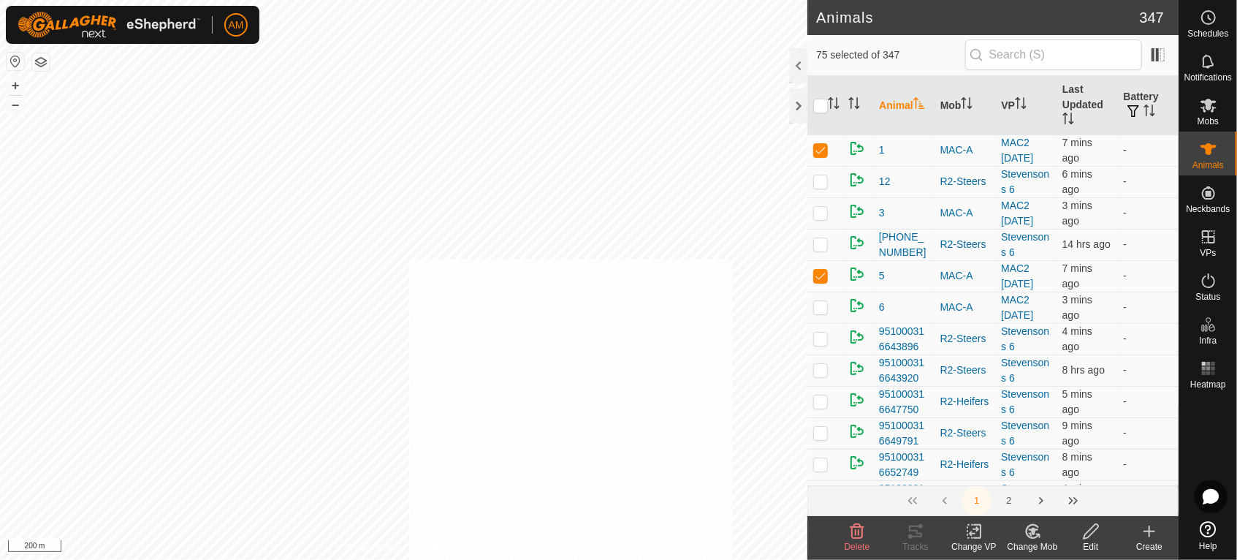
checkbox input "true"
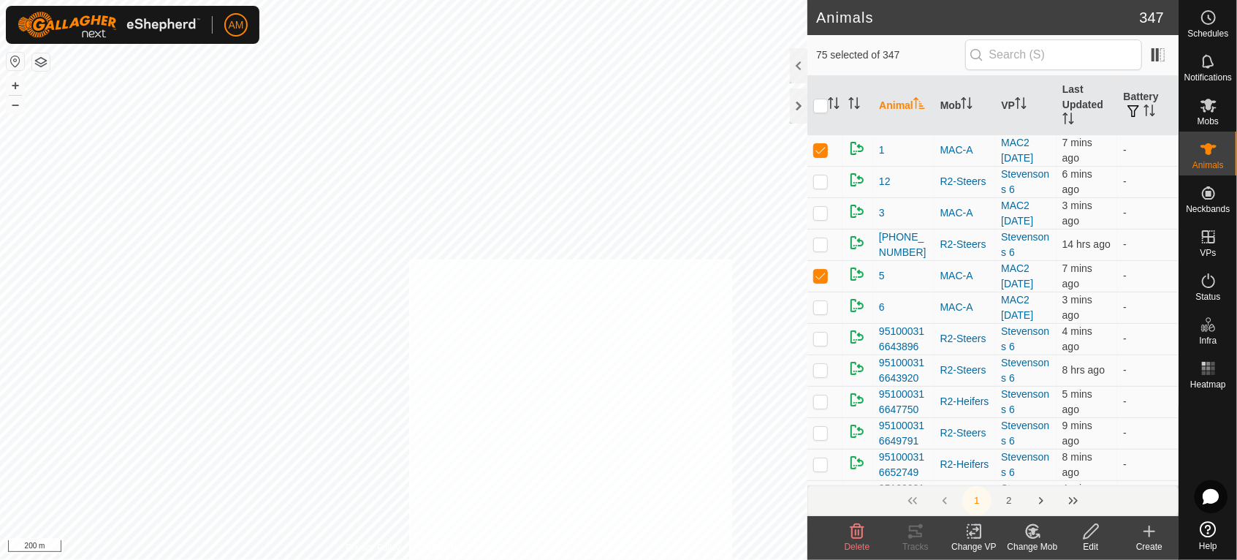
checkbox input "true"
click at [815, 539] on div "Animals 347 191 selected of 347 Animal Mob VP Last Updated Battery 1 MAC-A MAC2…" at bounding box center [589, 280] width 1179 height 560
checkbox input "true"
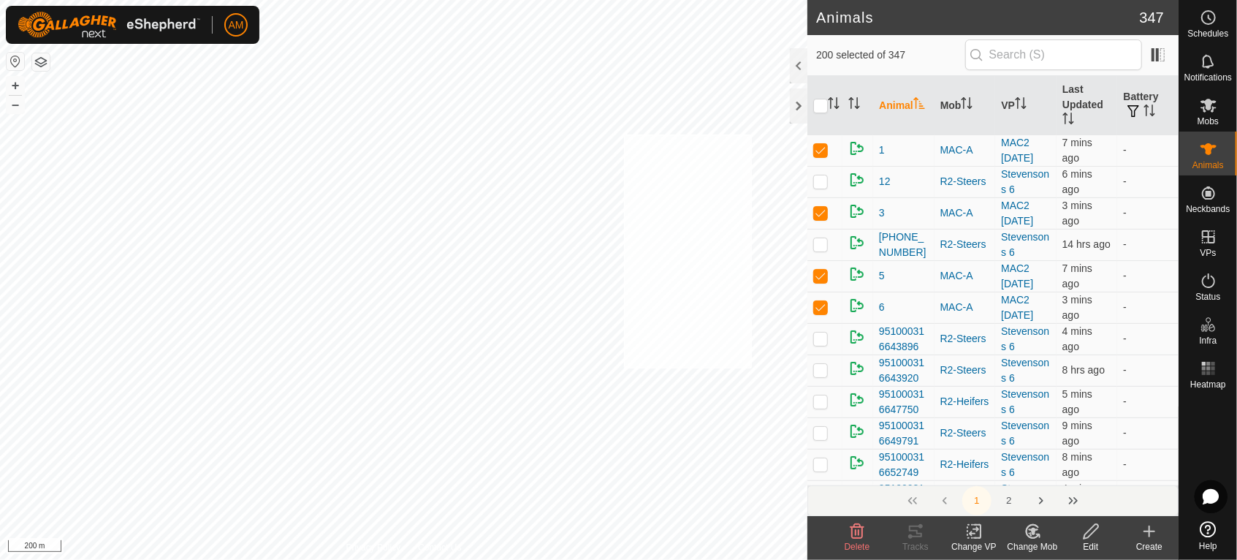
checkbox input "true"
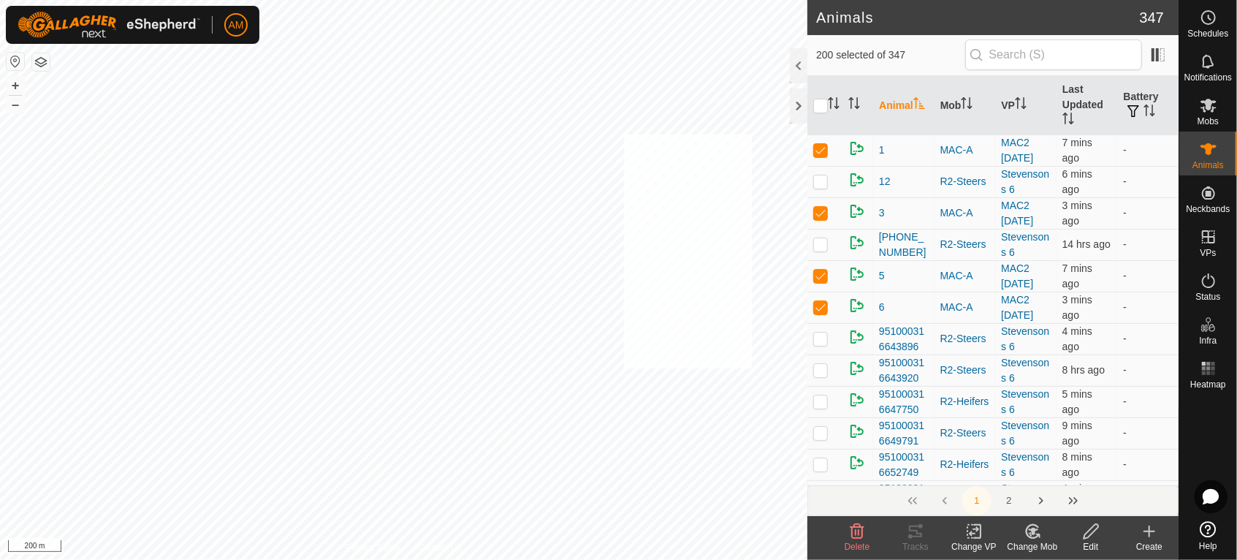
checkbox input "true"
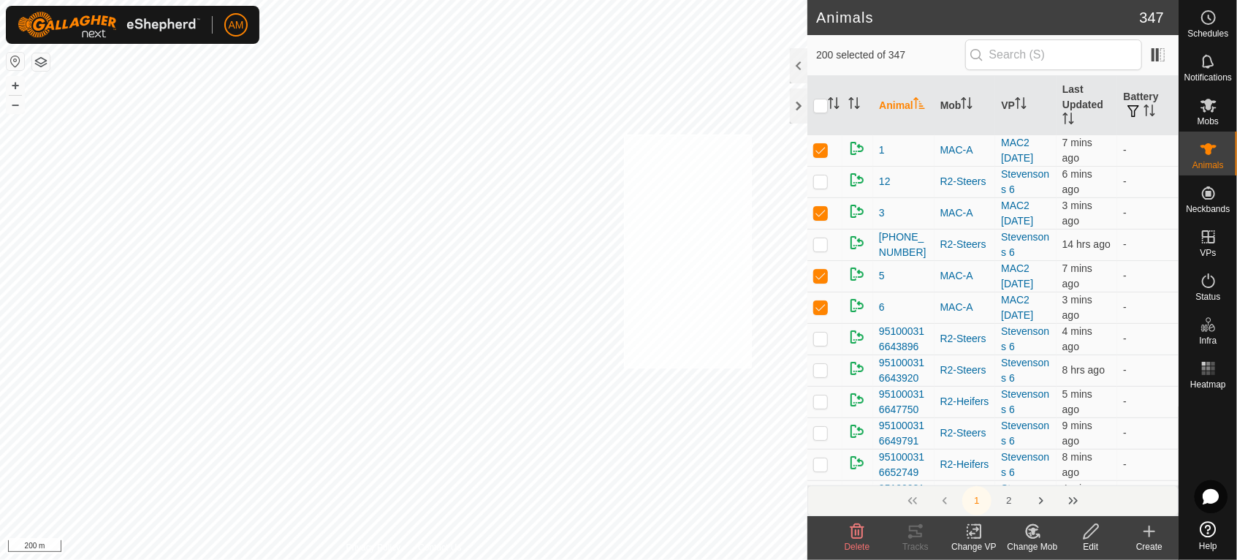
checkbox input "true"
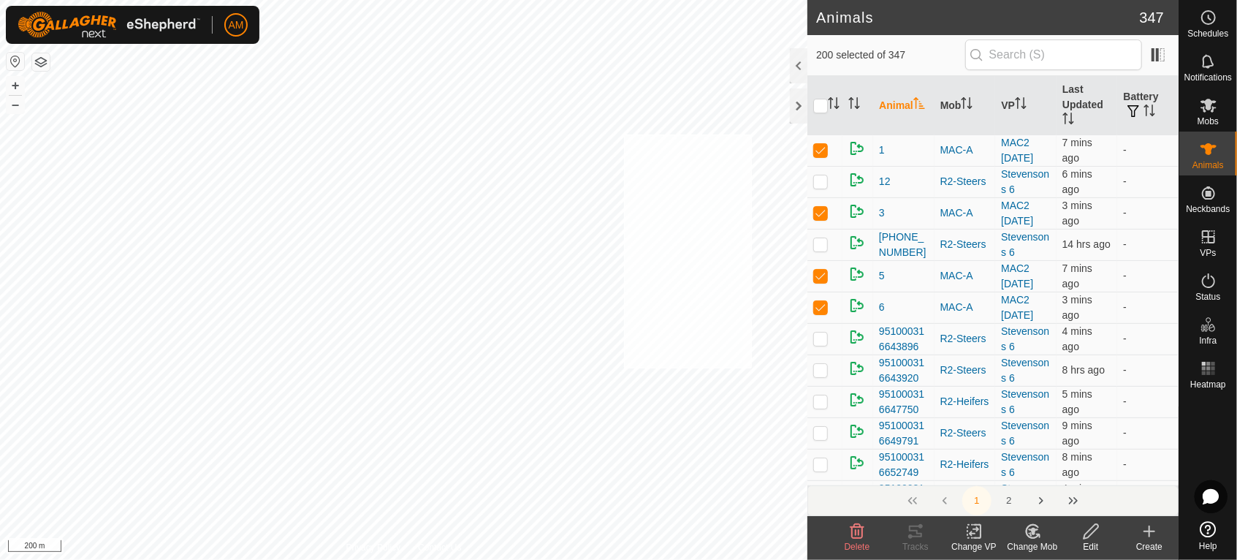
checkbox input "true"
click at [982, 527] on icon at bounding box center [974, 531] width 18 height 18
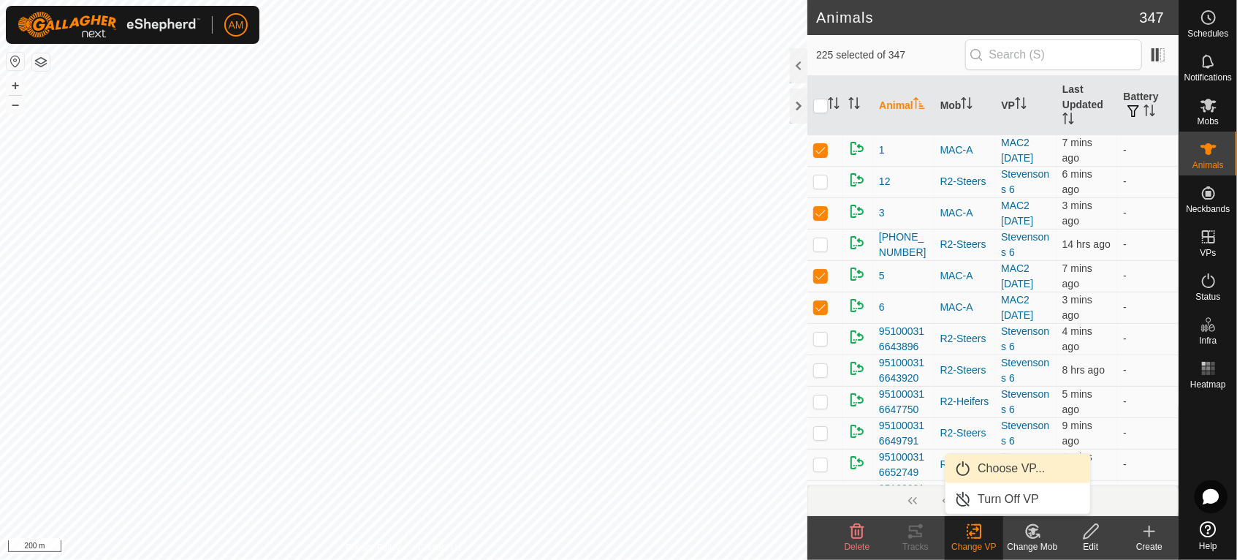
click at [985, 465] on link "Choose VP..." at bounding box center [1018, 468] width 145 height 29
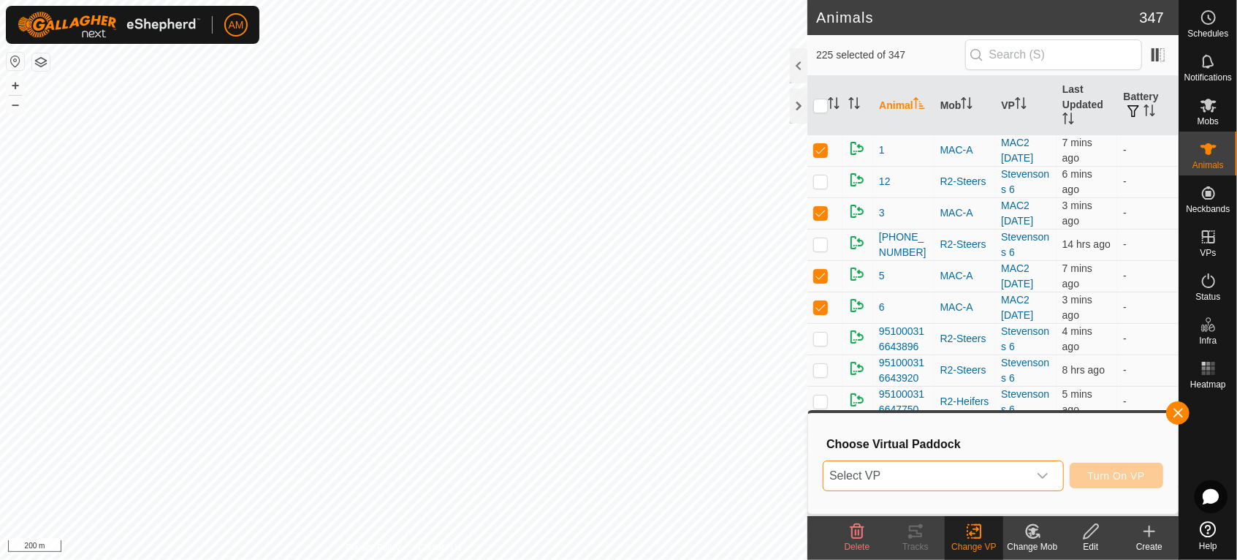
click at [912, 472] on span "Select VP" at bounding box center [925, 475] width 205 height 29
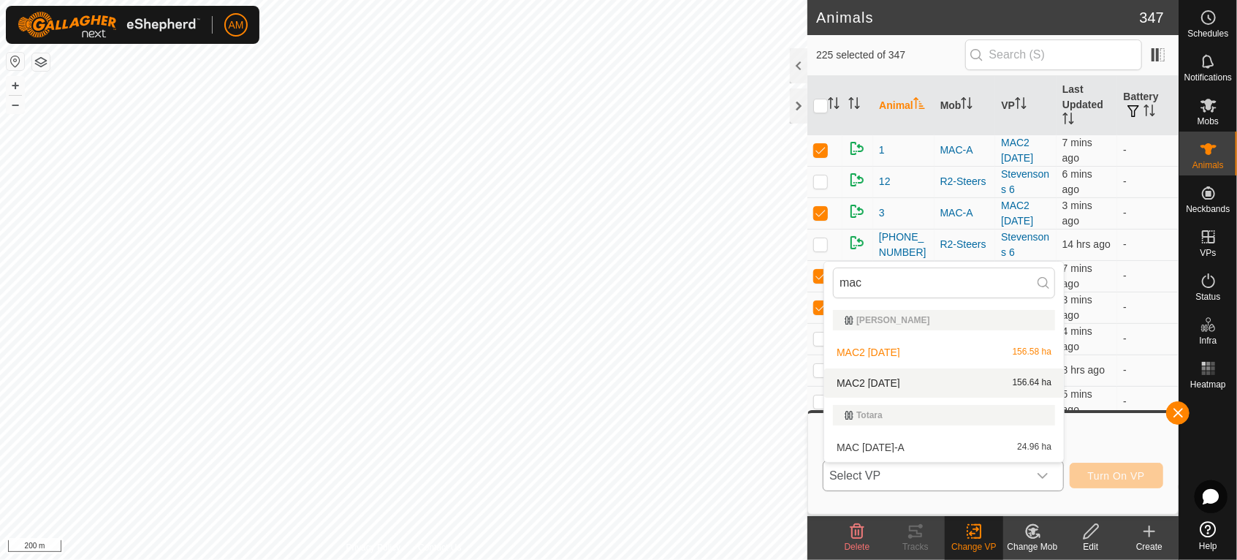
type input "mac"
click at [913, 378] on li "MAC2 [DATE] 156.64 ha" at bounding box center [944, 382] width 240 height 29
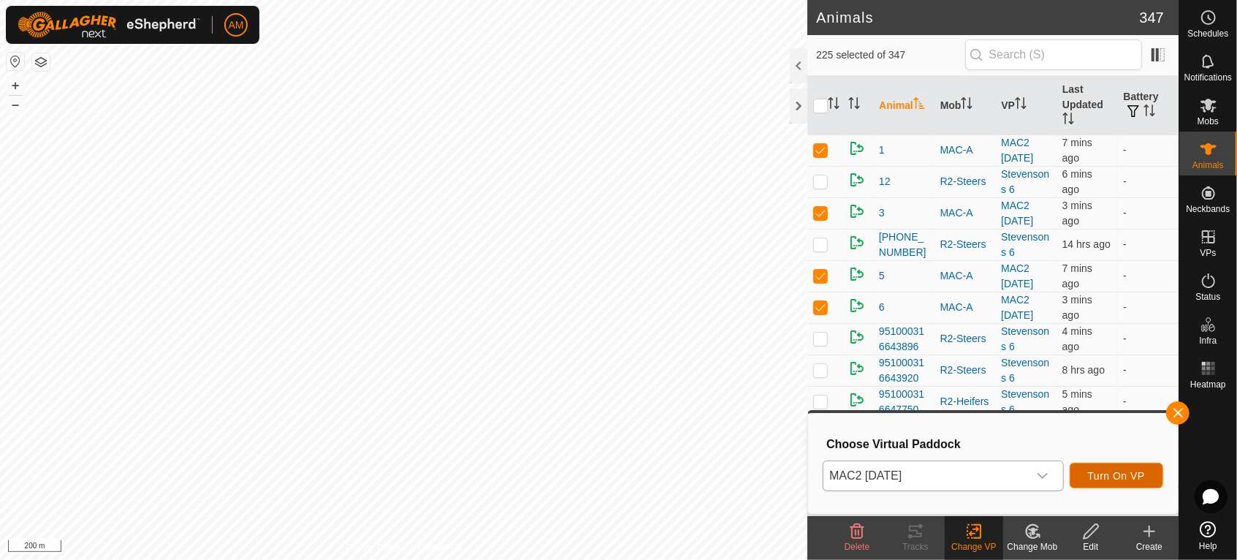
click at [1130, 465] on button "Turn On VP" at bounding box center [1117, 476] width 94 height 26
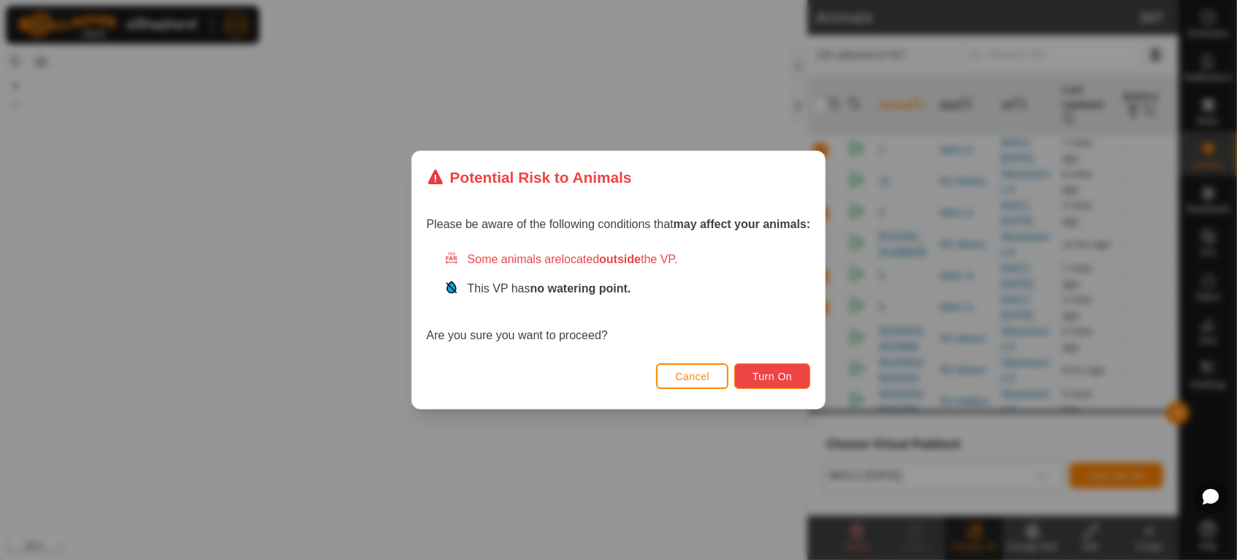
click at [792, 373] on span "Turn On" at bounding box center [772, 376] width 39 height 12
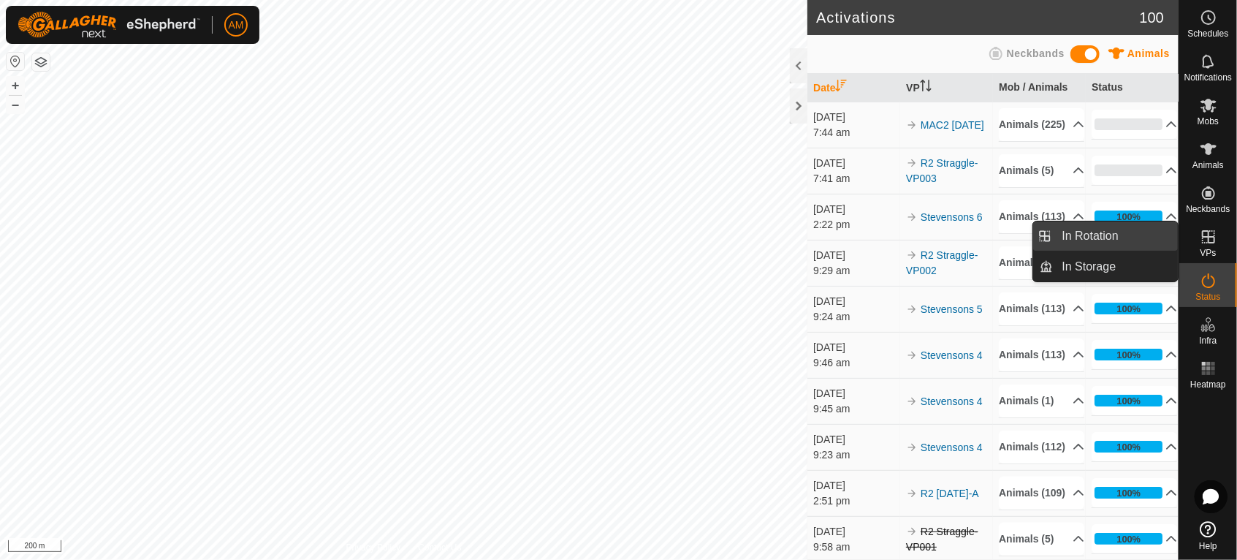
click at [1139, 240] on link "In Rotation" at bounding box center [1116, 235] width 125 height 29
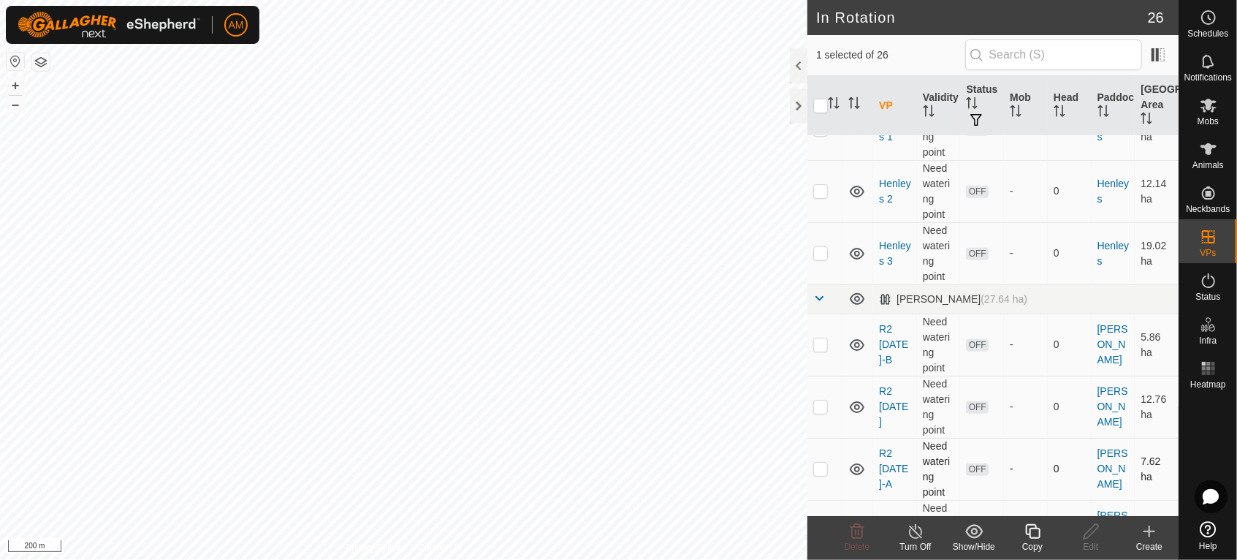
scroll to position [812, 0]
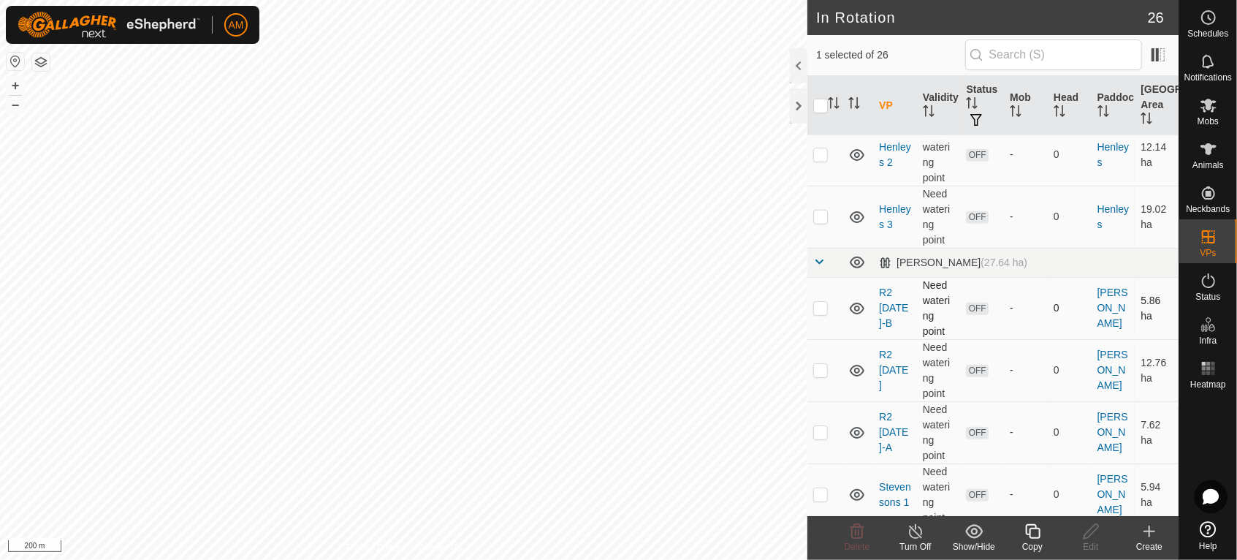
click at [817, 313] on p-checkbox at bounding box center [820, 308] width 15 height 12
checkbox input "true"
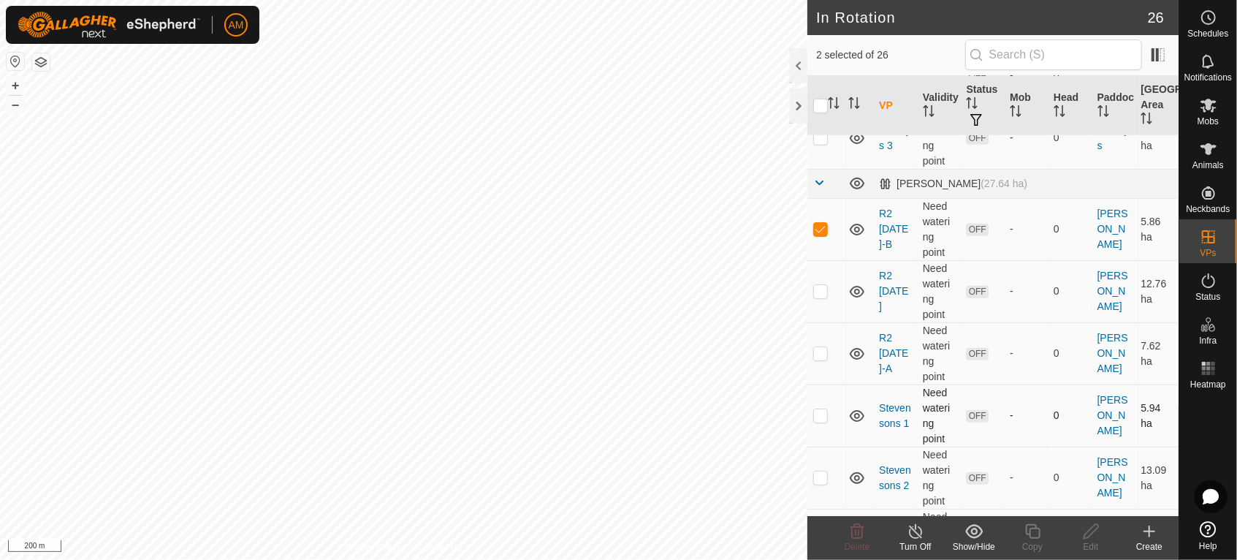
scroll to position [974, 0]
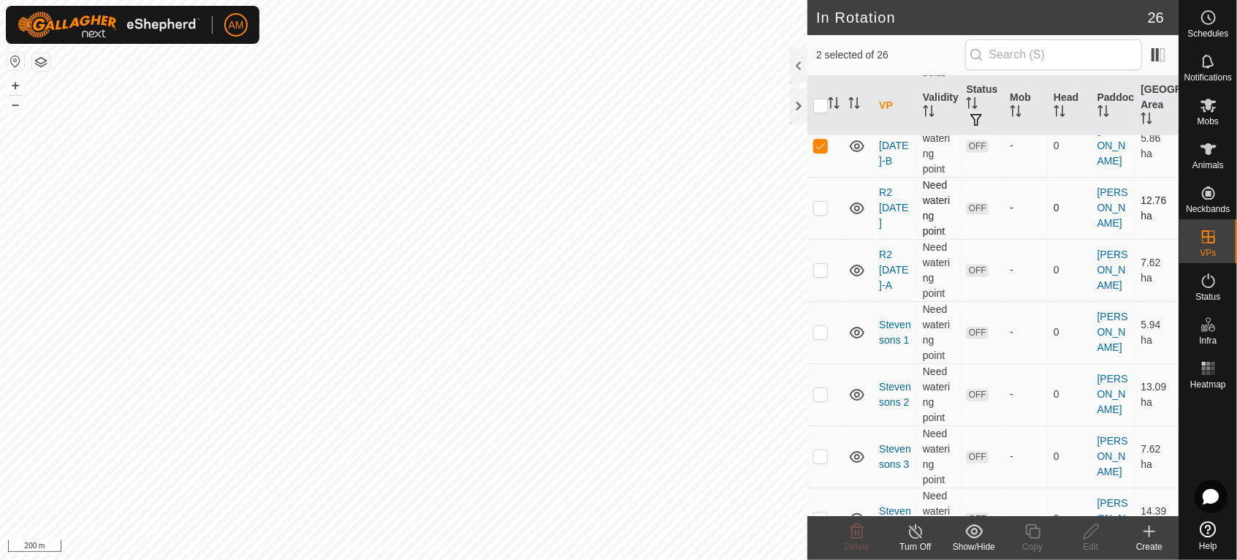
click at [823, 213] on p-checkbox at bounding box center [820, 208] width 15 height 12
checkbox input "true"
click at [823, 275] on p-checkbox at bounding box center [820, 270] width 15 height 12
checkbox input "true"
click at [820, 100] on input "checkbox" at bounding box center [820, 106] width 15 height 15
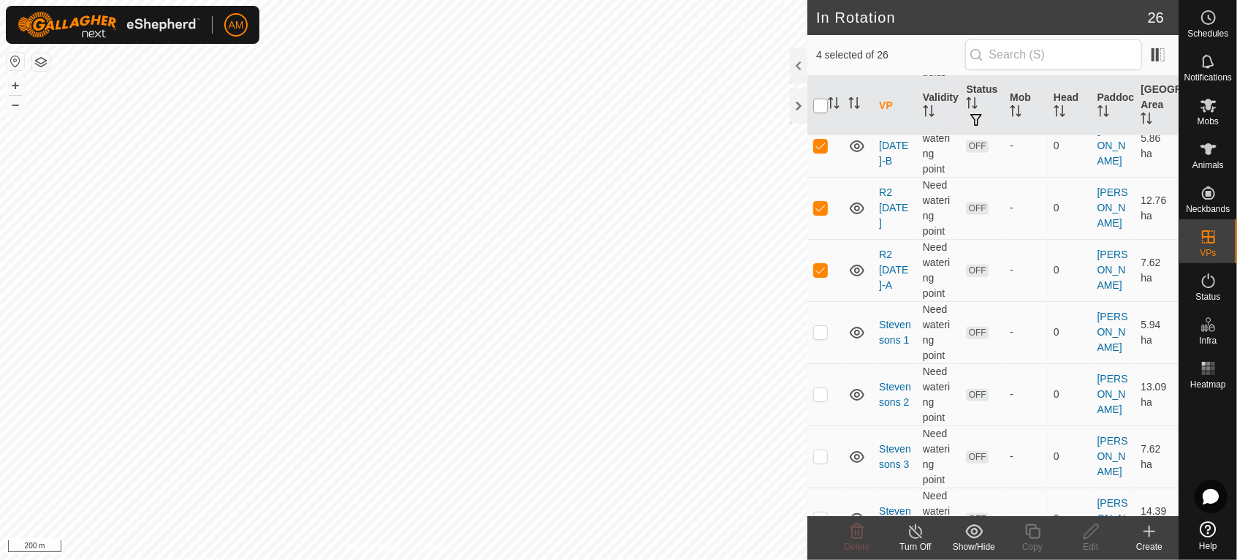
checkbox input "true"
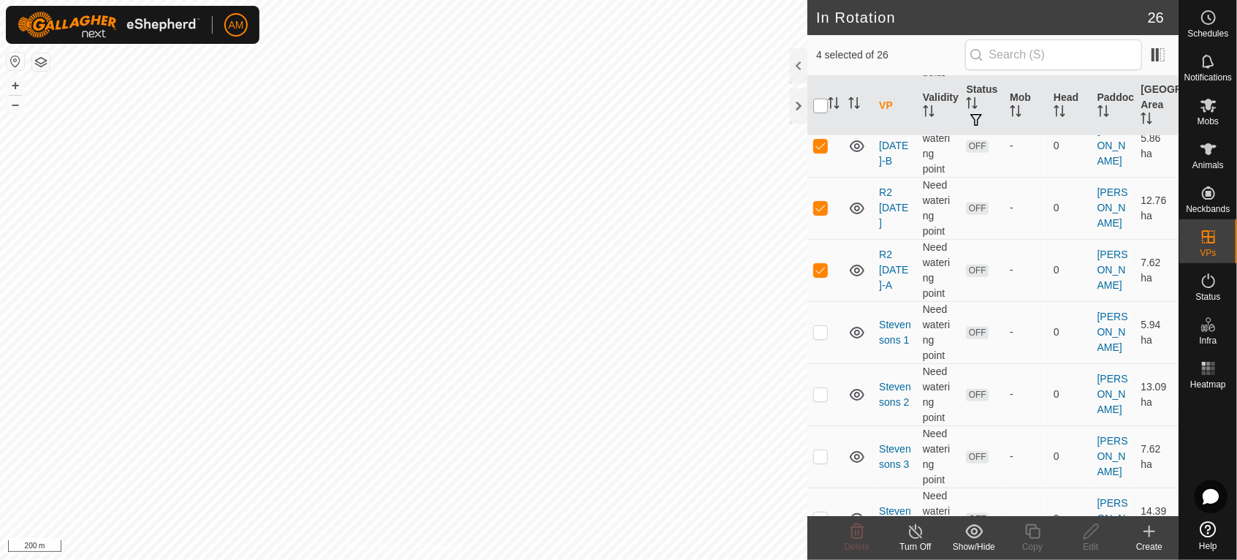
checkbox input "true"
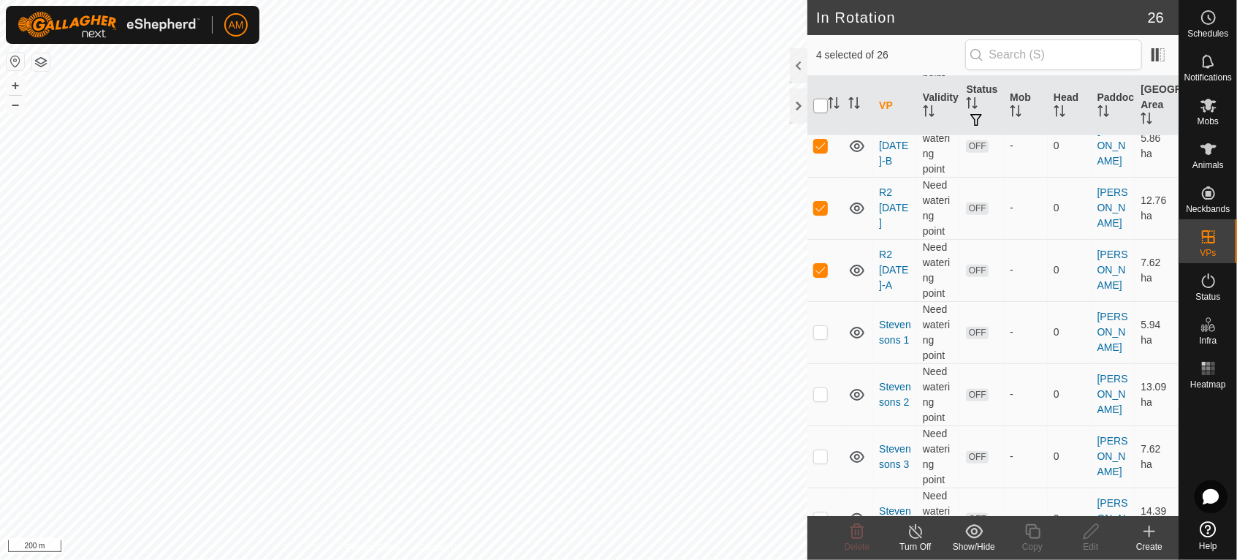
checkbox input "true"
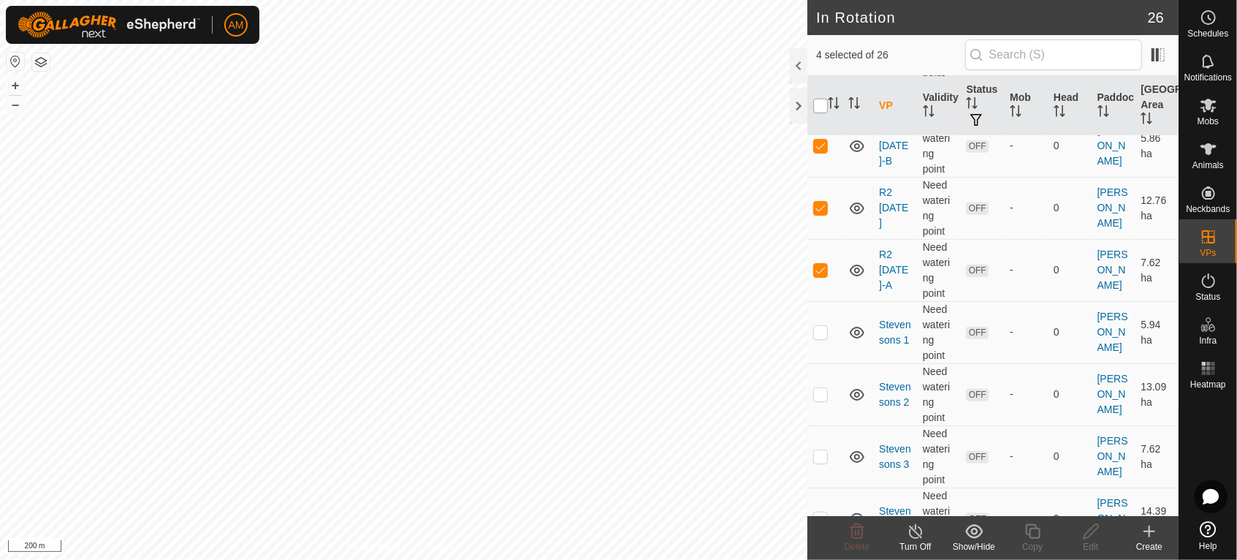
checkbox input "true"
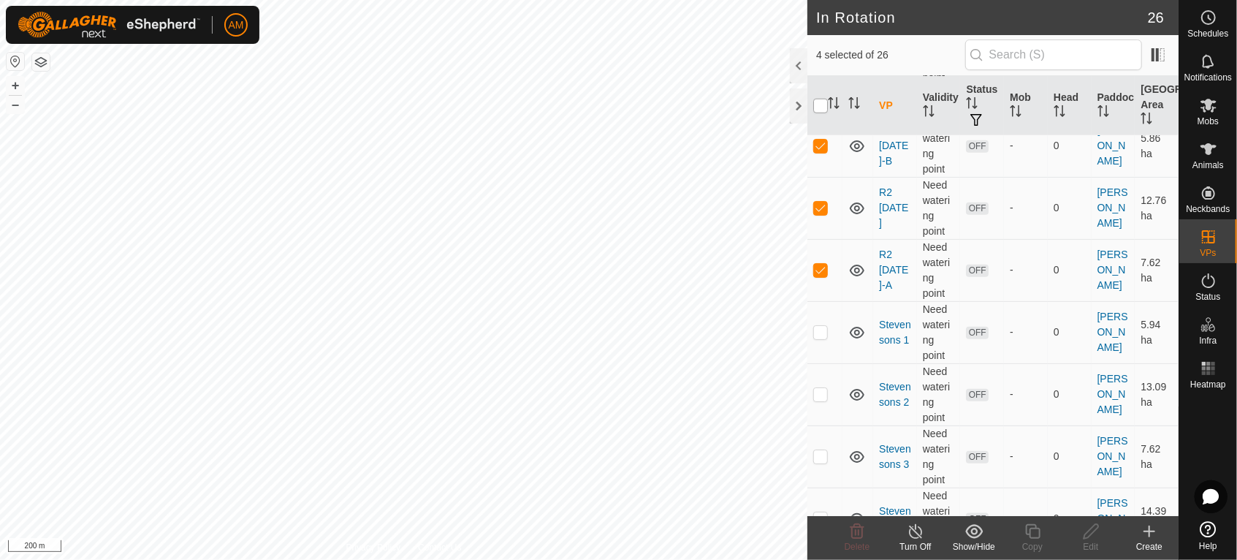
checkbox input "true"
click at [820, 100] on input "checkbox" at bounding box center [820, 106] width 15 height 15
checkbox input "false"
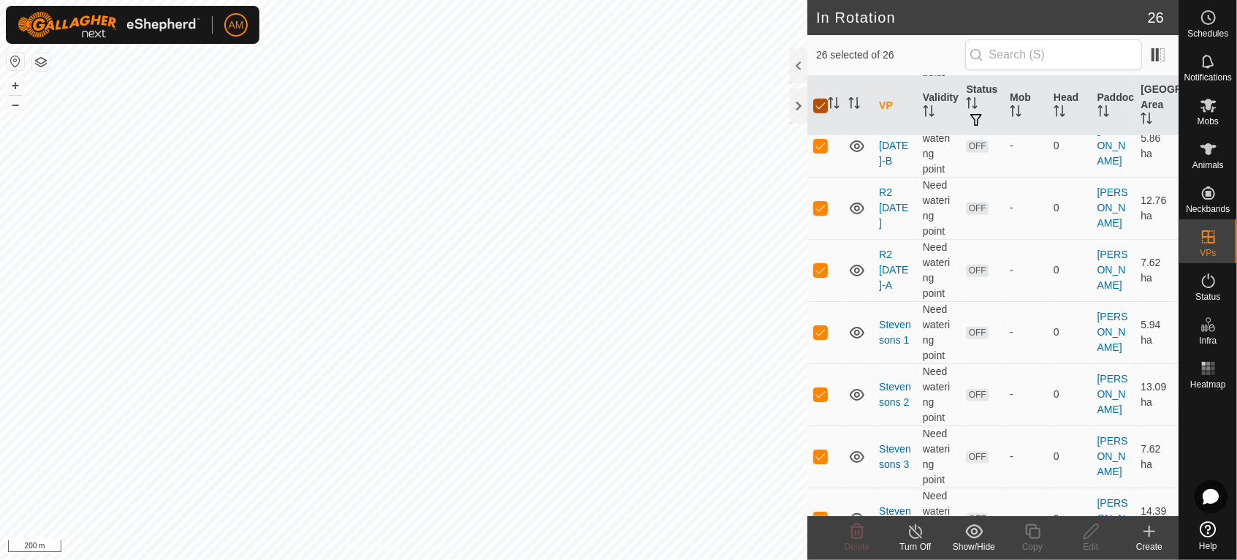
checkbox input "false"
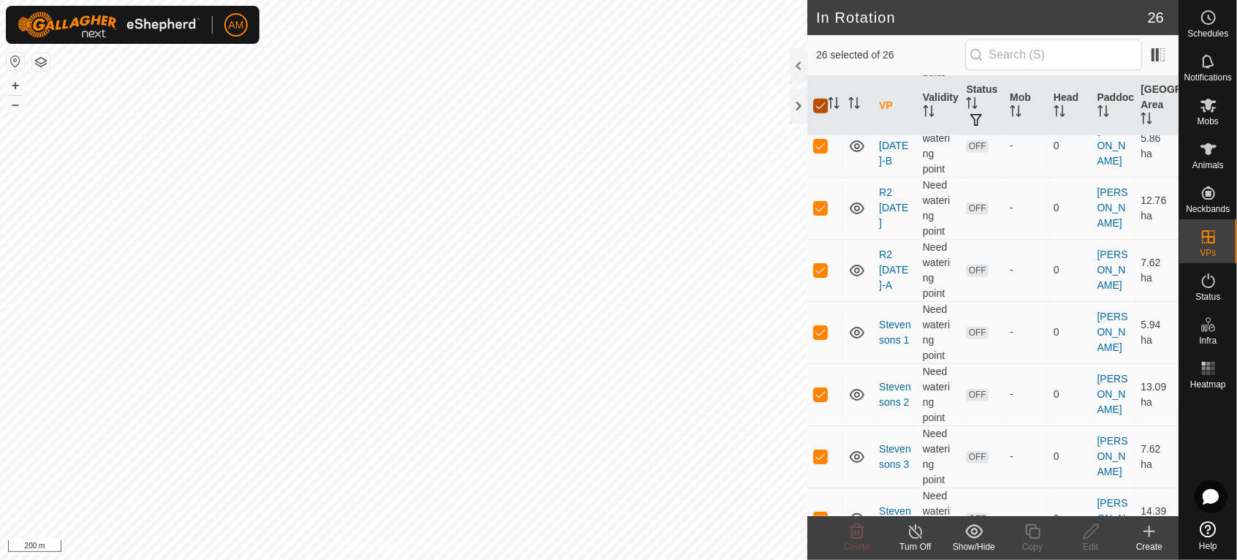
checkbox input "false"
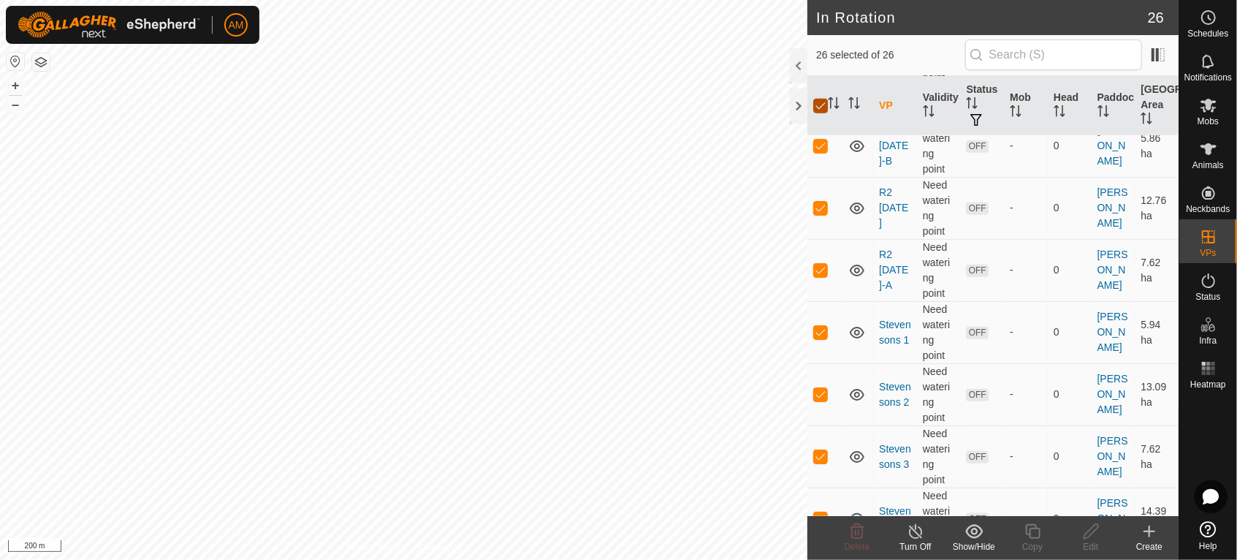
checkbox input "false"
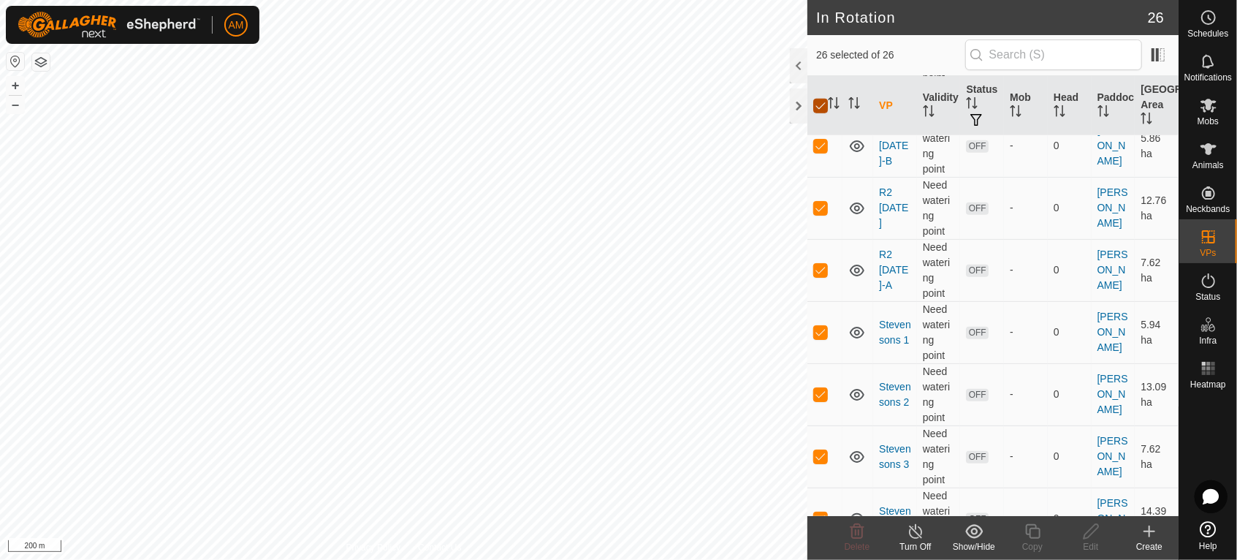
checkbox input "false"
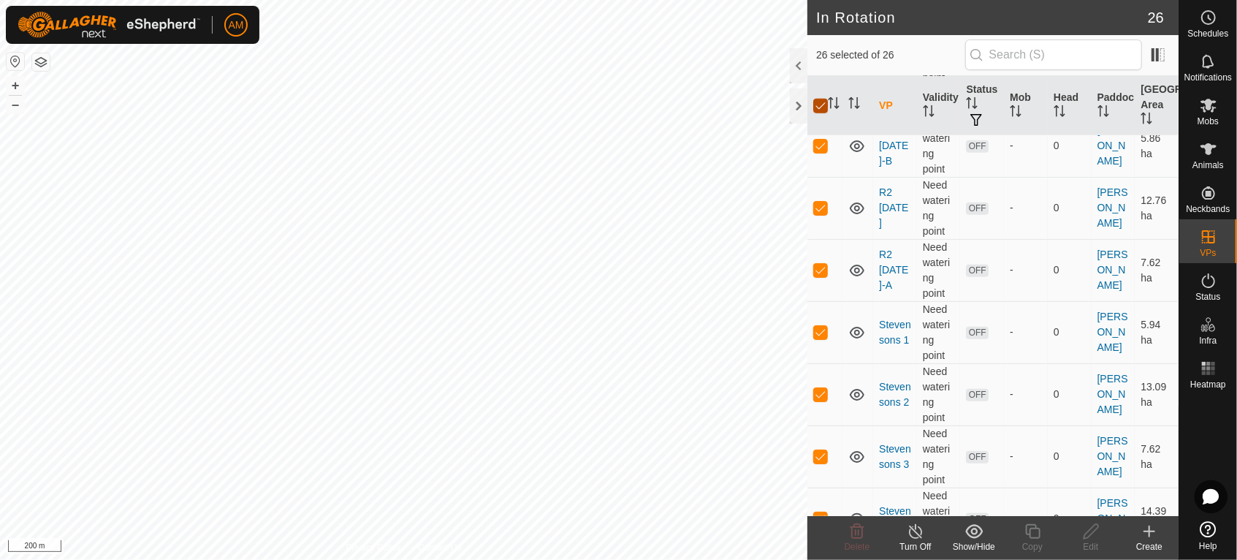
checkbox input "false"
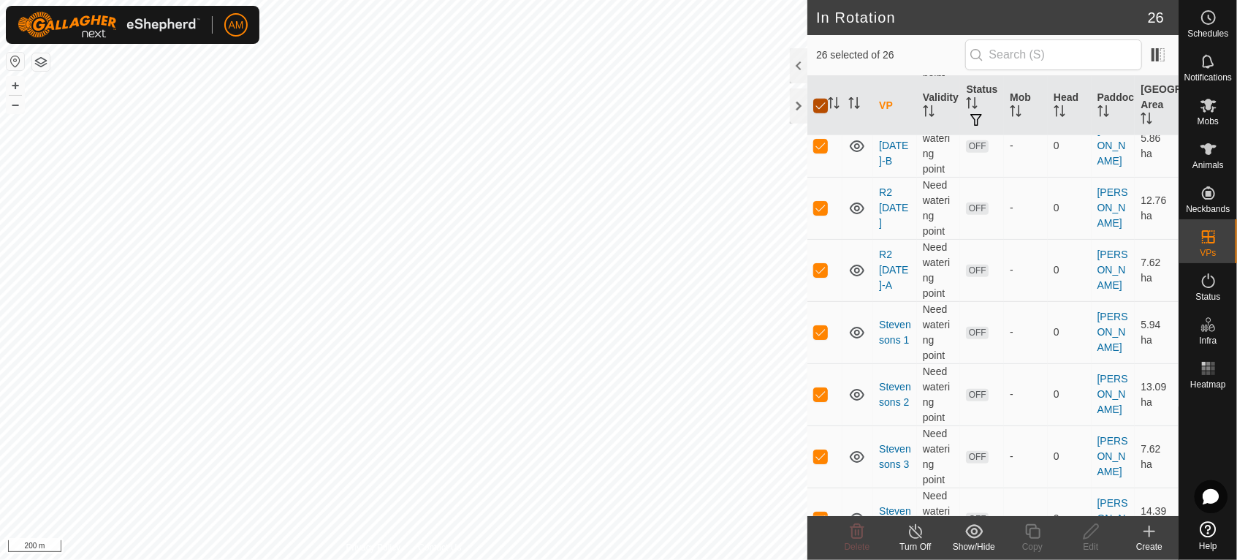
checkbox input "false"
click at [823, 166] on td at bounding box center [824, 146] width 35 height 62
checkbox input "true"
click at [823, 213] on p-checkbox at bounding box center [820, 208] width 15 height 12
checkbox input "true"
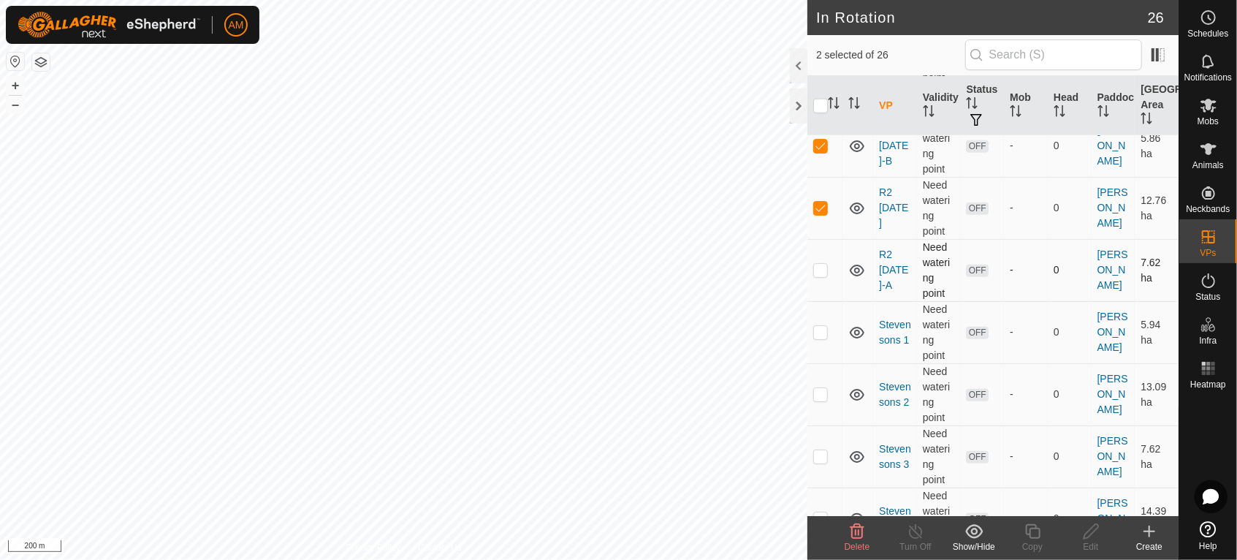
click at [828, 286] on td at bounding box center [824, 270] width 35 height 62
checkbox input "true"
click at [862, 534] on icon at bounding box center [858, 531] width 14 height 15
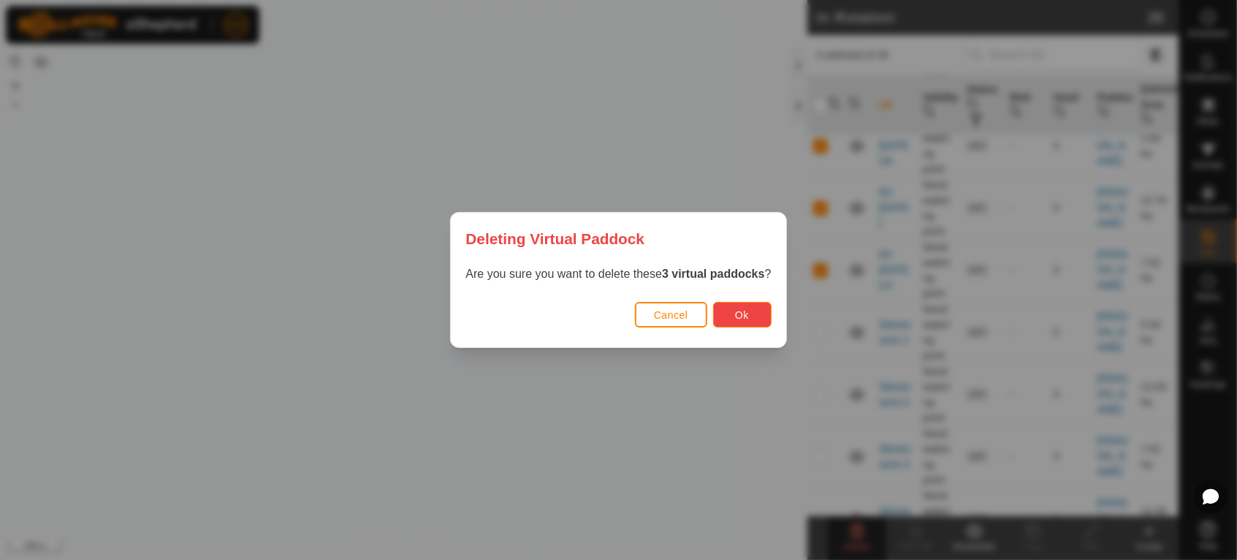
click at [747, 318] on span "Ok" at bounding box center [742, 315] width 14 height 12
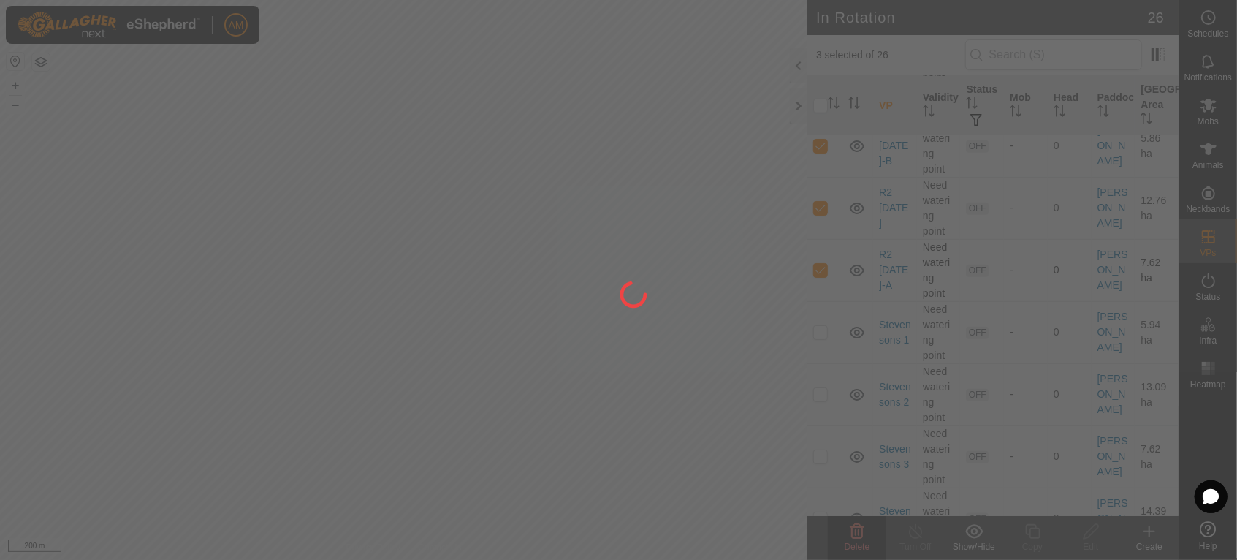
checkbox input "false"
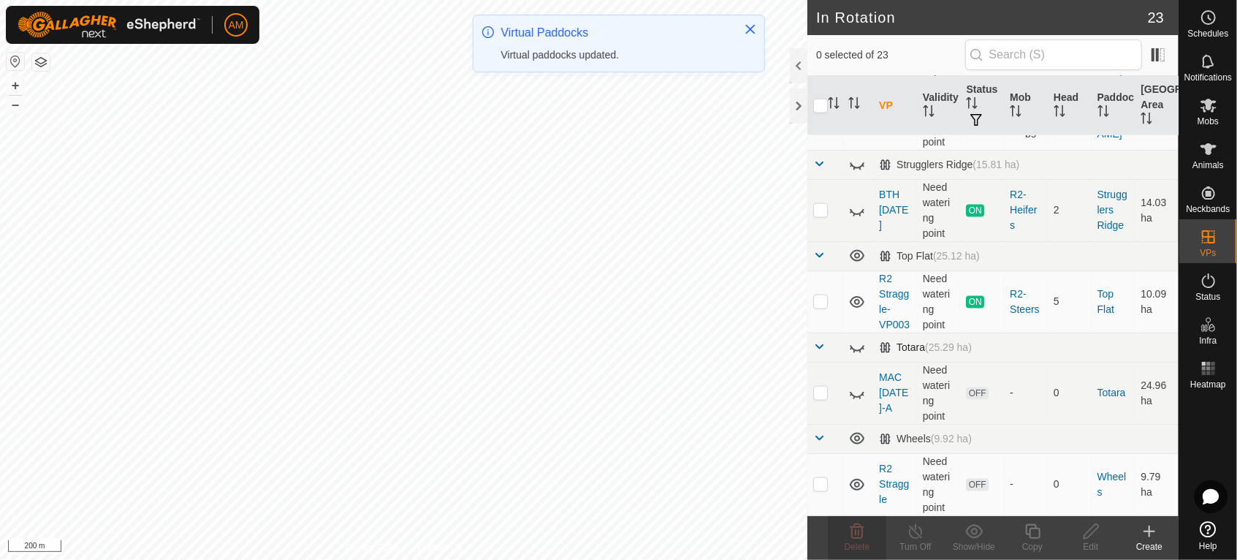
scroll to position [1339, 0]
click at [813, 484] on p-checkbox at bounding box center [820, 484] width 15 height 12
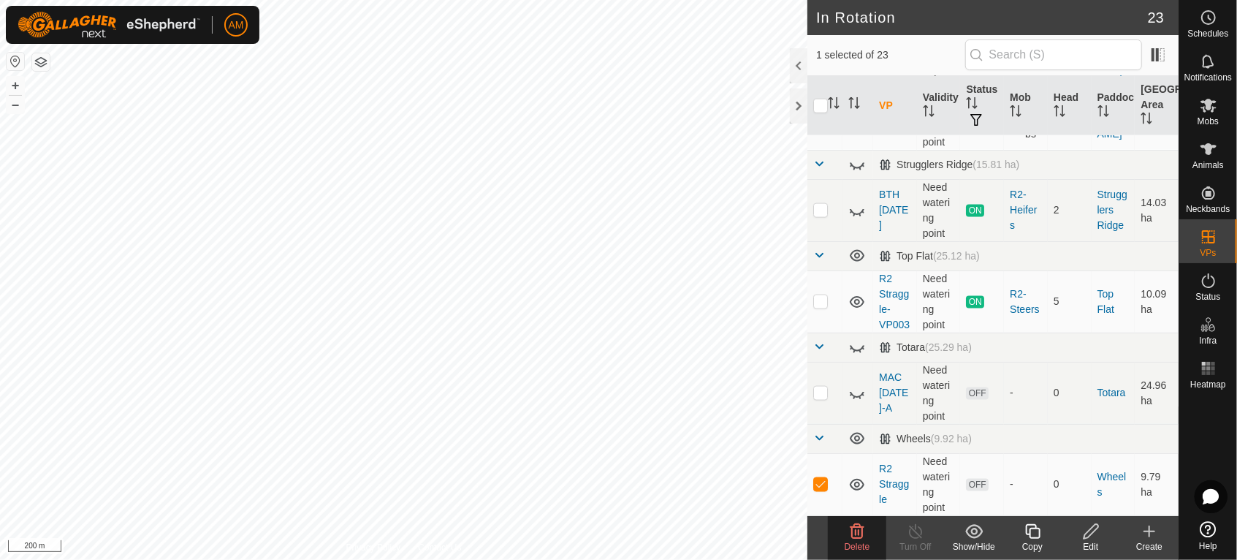
click at [859, 533] on icon at bounding box center [858, 531] width 14 height 15
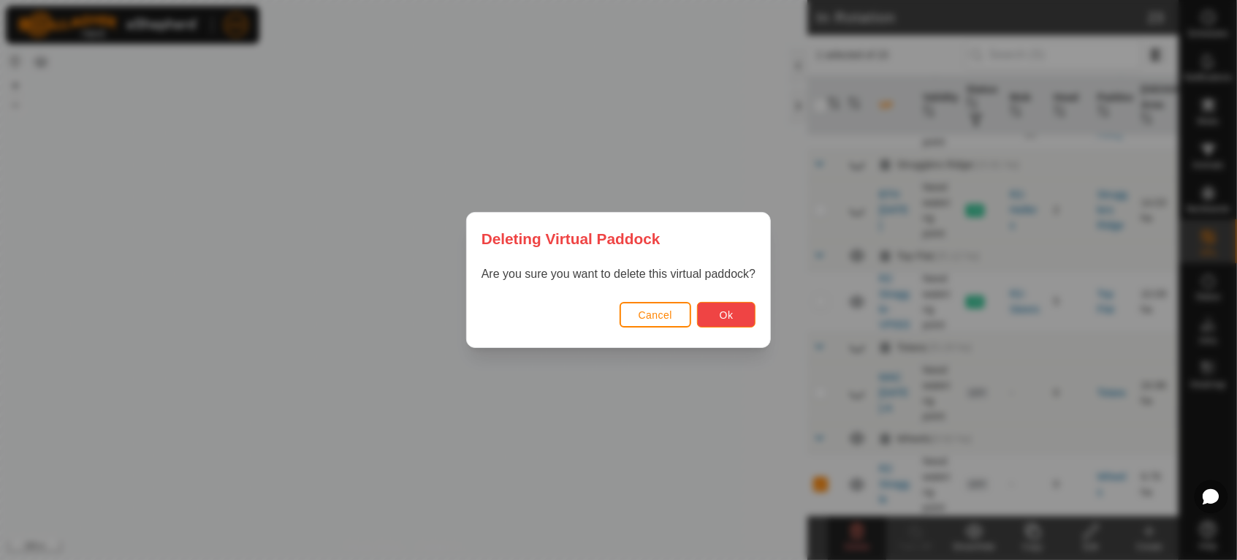
click at [732, 313] on span "Ok" at bounding box center [727, 315] width 14 height 12
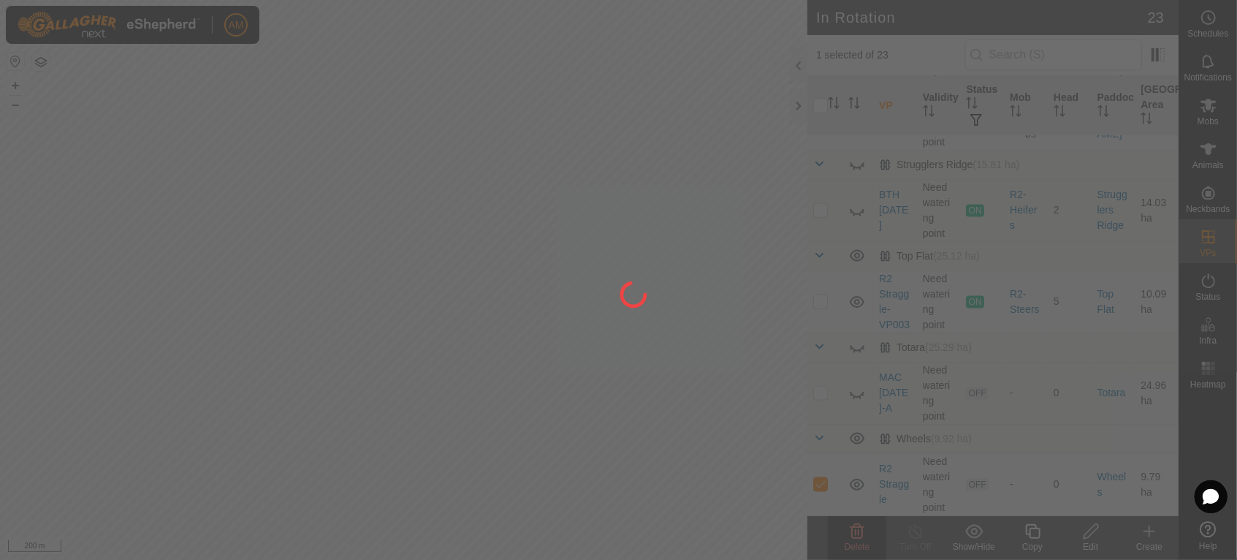
checkbox input "false"
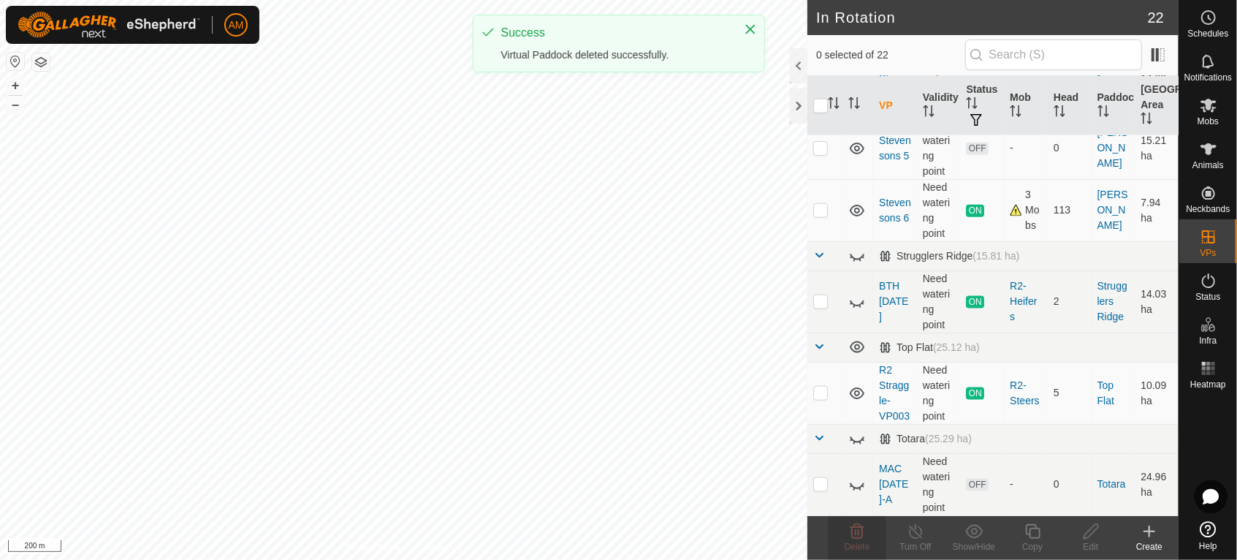
scroll to position [0, 0]
